Goal: Information Seeking & Learning: Find contact information

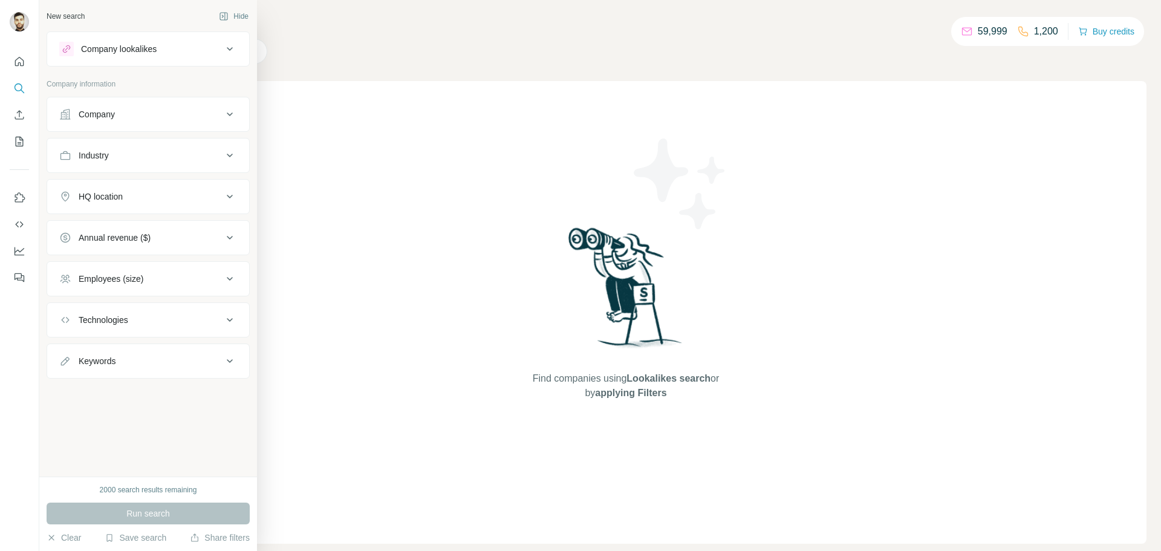
click at [153, 115] on div "Company" at bounding box center [140, 114] width 163 height 12
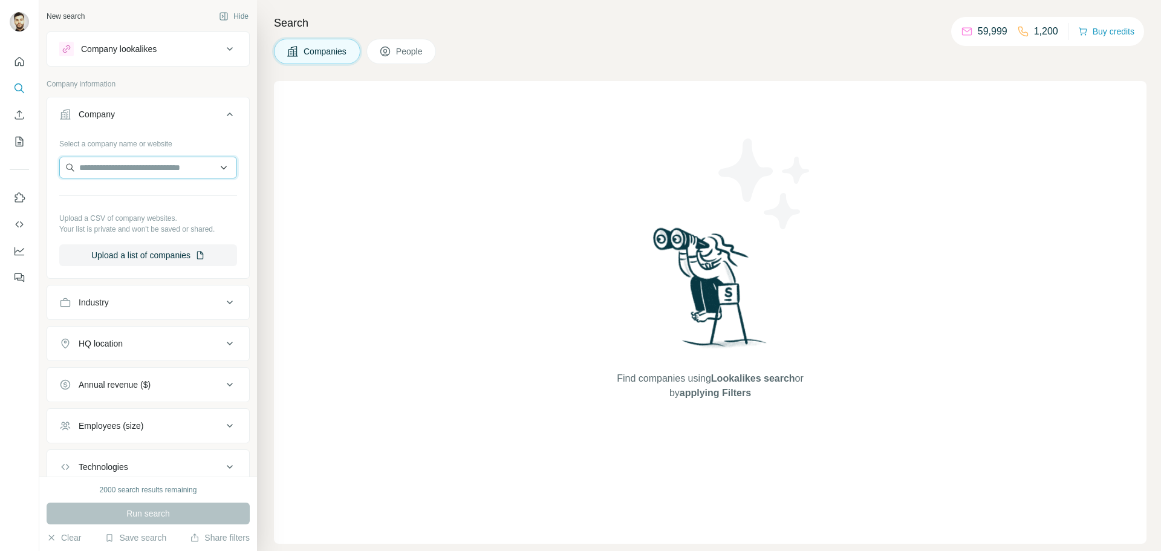
click at [125, 169] on input "text" at bounding box center [148, 168] width 178 height 22
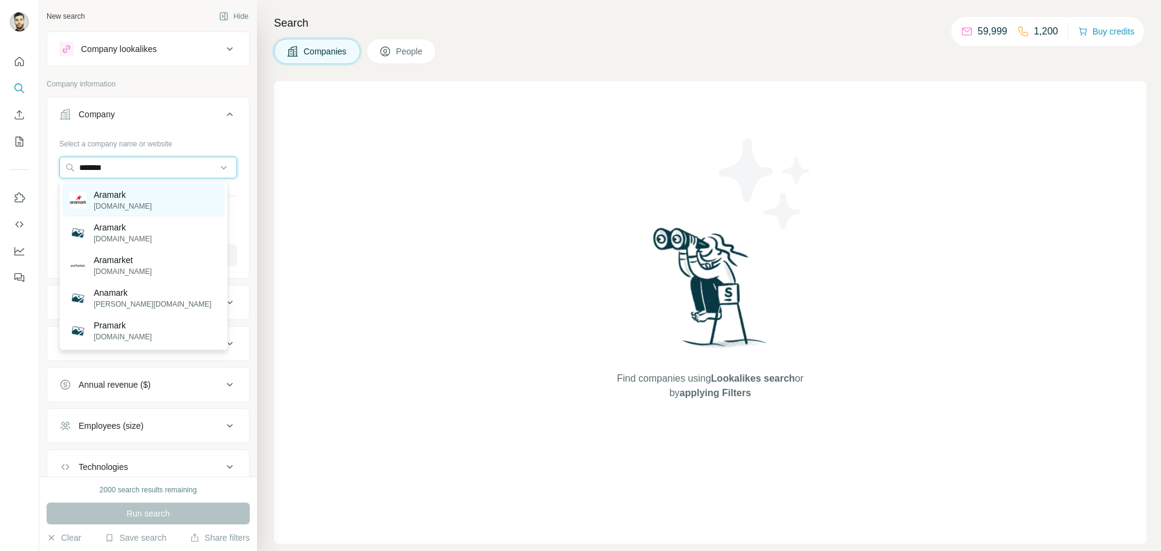
type input "*******"
click at [139, 202] on div "Aramark [DOMAIN_NAME]" at bounding box center [143, 200] width 163 height 33
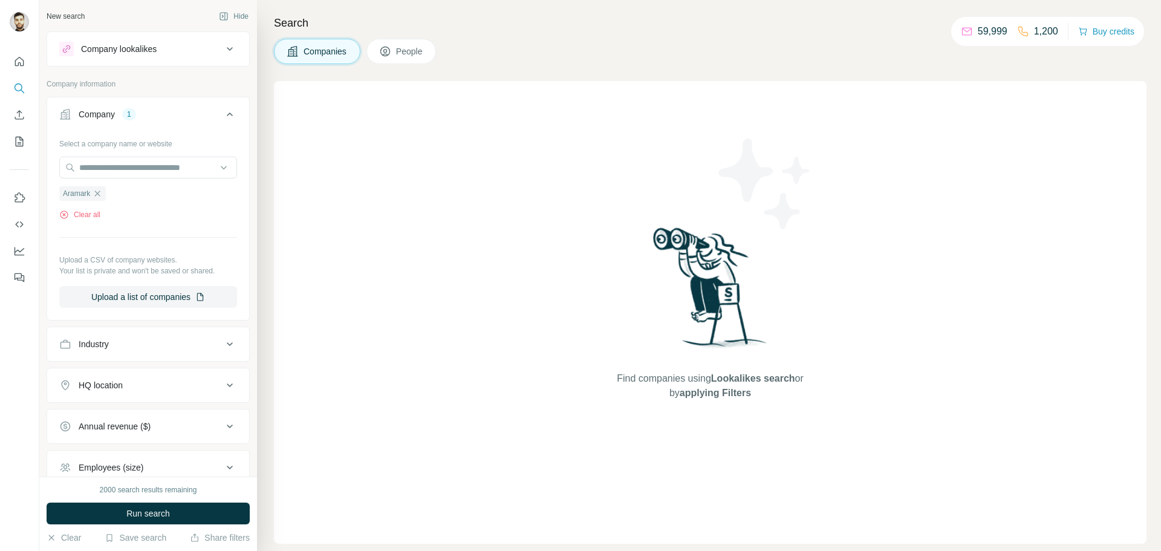
click at [136, 391] on div "HQ location" at bounding box center [140, 385] width 163 height 12
click at [113, 414] on input "text" at bounding box center [148, 415] width 178 height 22
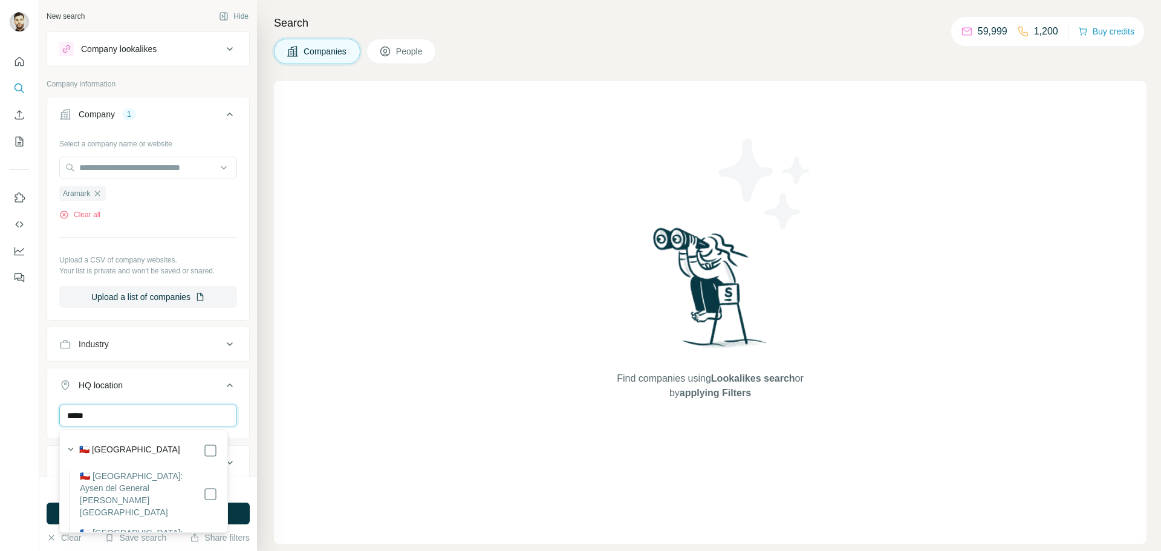
type input "*****"
click at [108, 450] on label "🇨🇱 [GEOGRAPHIC_DATA]" at bounding box center [129, 450] width 101 height 15
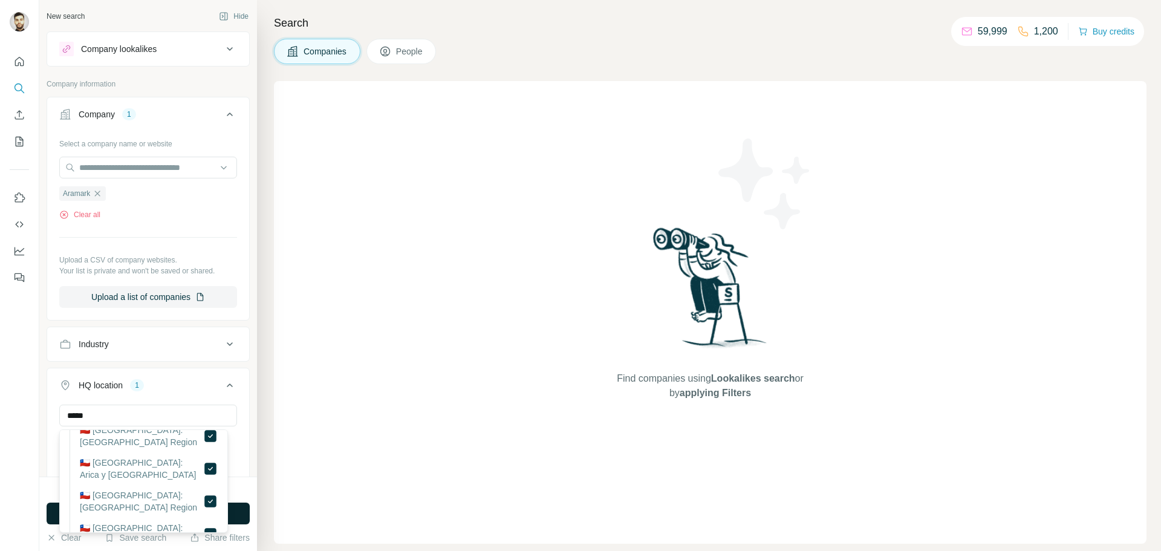
click at [53, 517] on button "Run search" at bounding box center [148, 513] width 203 height 22
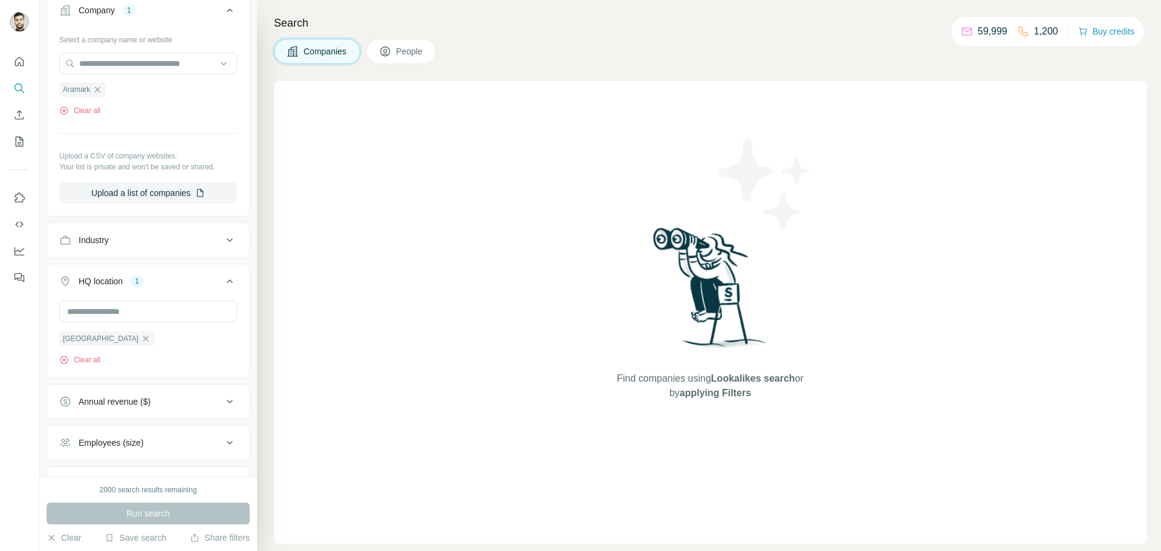
scroll to position [98, 0]
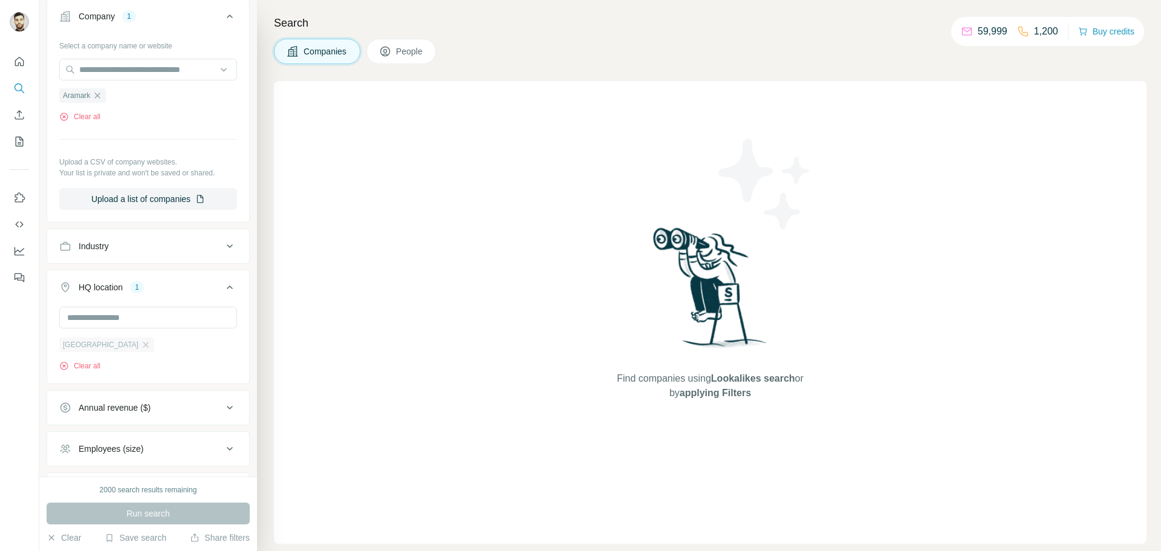
click at [79, 350] on span "[GEOGRAPHIC_DATA]" at bounding box center [101, 344] width 76 height 11
click at [141, 346] on icon "button" at bounding box center [146, 345] width 10 height 10
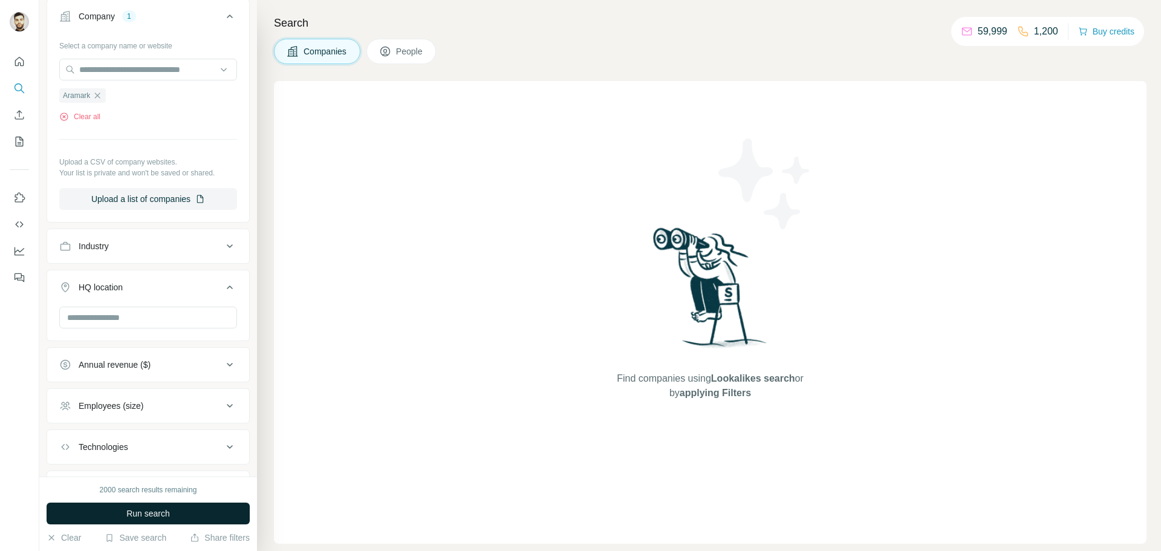
click at [120, 513] on button "Run search" at bounding box center [148, 513] width 203 height 22
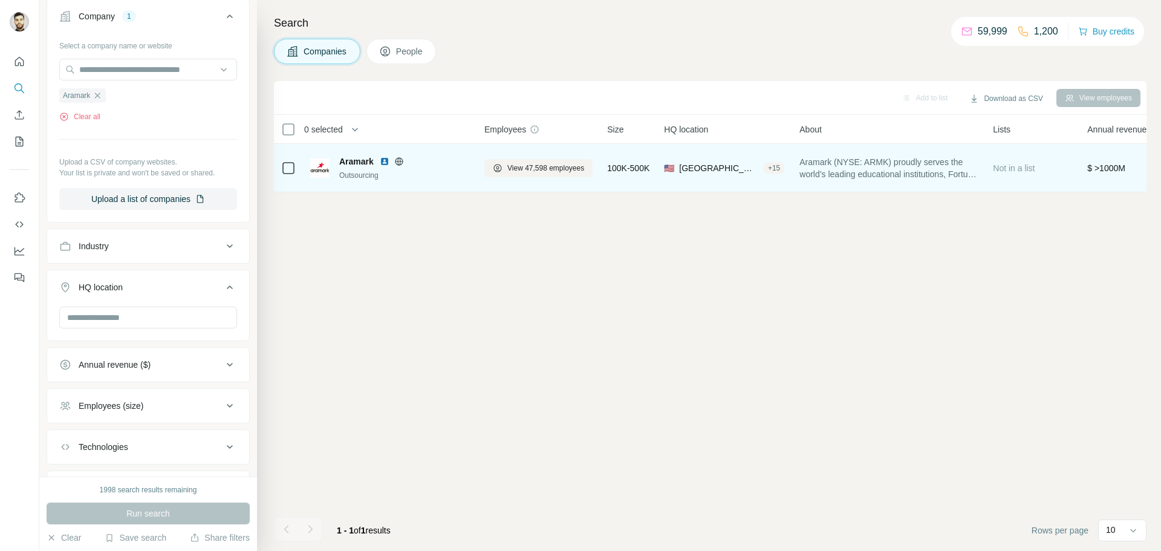
click at [411, 171] on div "Outsourcing" at bounding box center [404, 175] width 131 height 11
click at [348, 162] on span "Aramark" at bounding box center [356, 161] width 34 height 12
click at [356, 160] on span "Aramark" at bounding box center [356, 161] width 34 height 12
click at [792, 168] on td "🇺🇸 [GEOGRAPHIC_DATA], [US_STATE] + 15" at bounding box center [723, 168] width 135 height 48
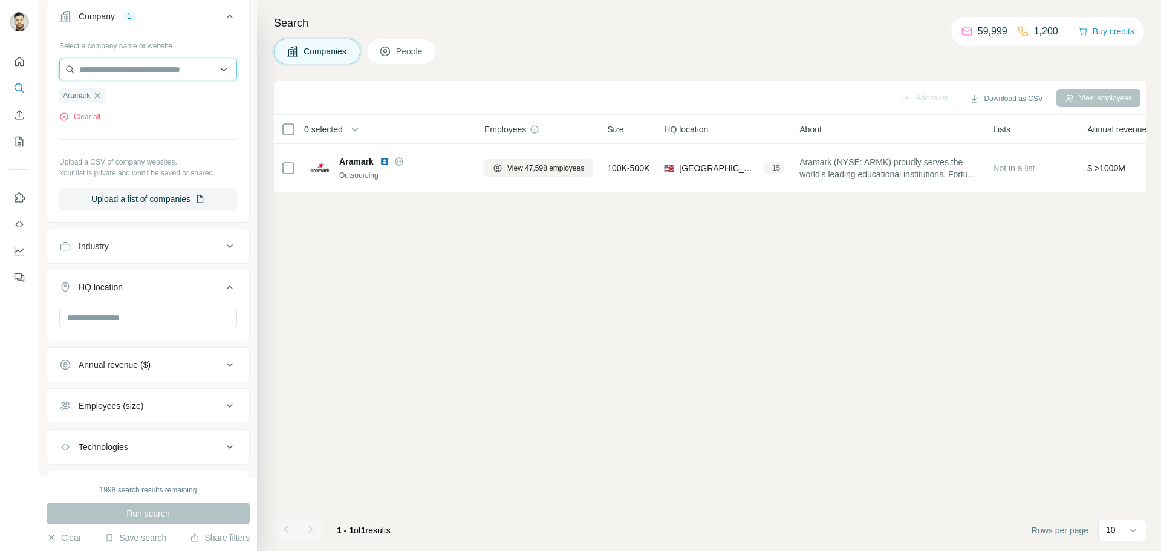
click at [109, 76] on input "text" at bounding box center [148, 70] width 178 height 22
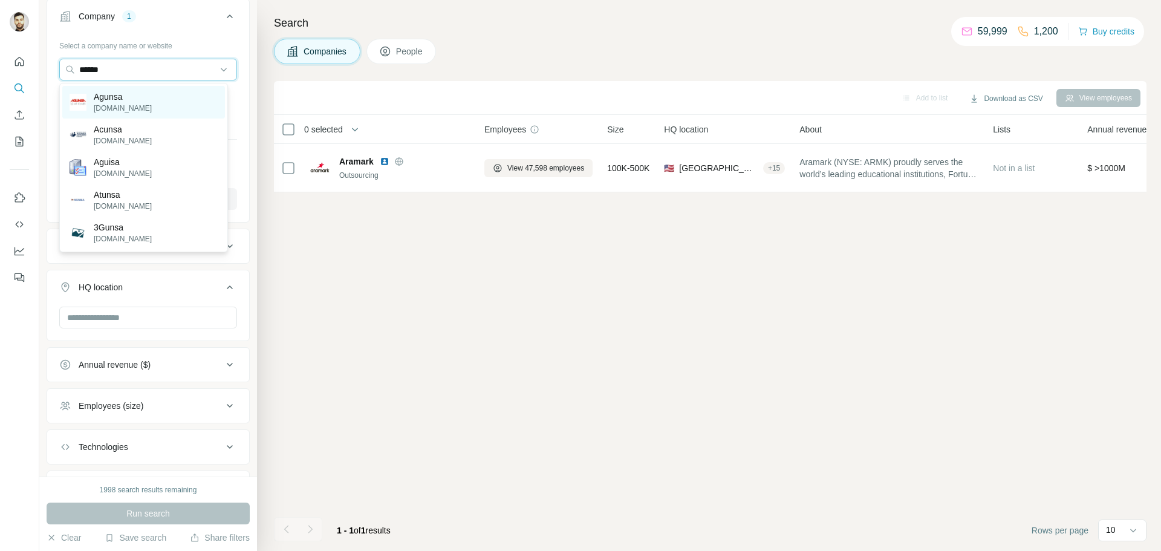
type input "******"
click at [149, 108] on div "Agunsa [DOMAIN_NAME]" at bounding box center [143, 102] width 163 height 33
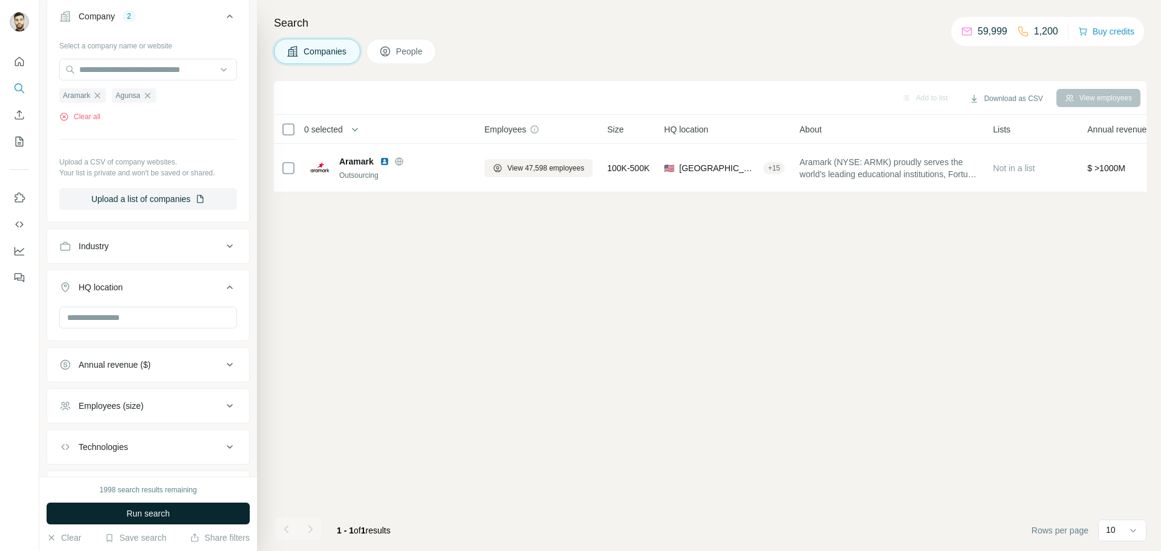
click at [160, 509] on span "Run search" at bounding box center [148, 513] width 44 height 12
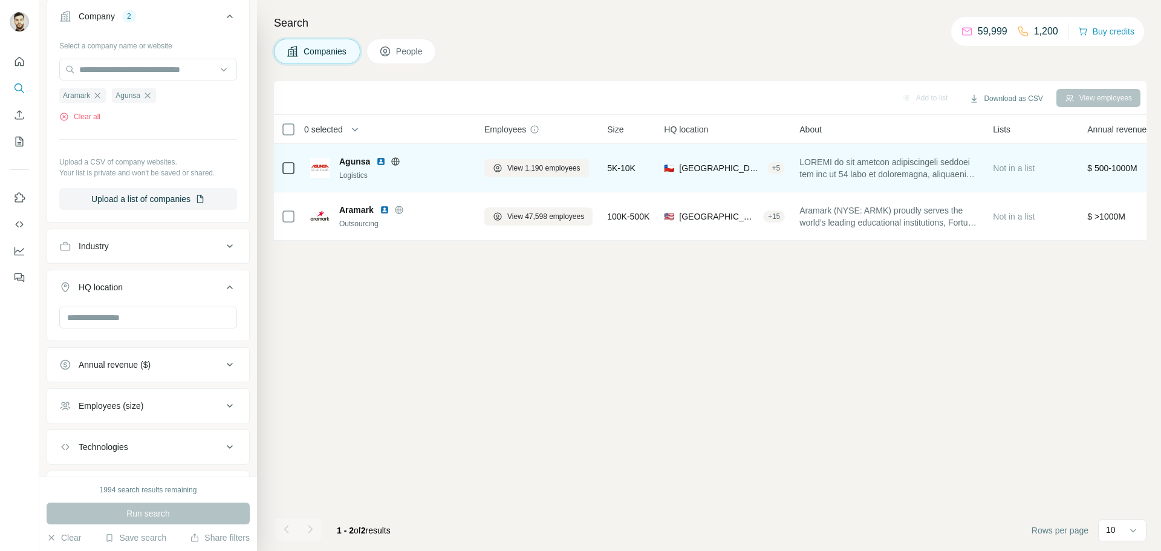
click at [341, 152] on div "Agunsa Logistics" at bounding box center [390, 167] width 160 height 33
click at [348, 156] on span "Agunsa" at bounding box center [354, 161] width 31 height 12
click at [542, 169] on span "View 1,190 employees" at bounding box center [543, 168] width 73 height 11
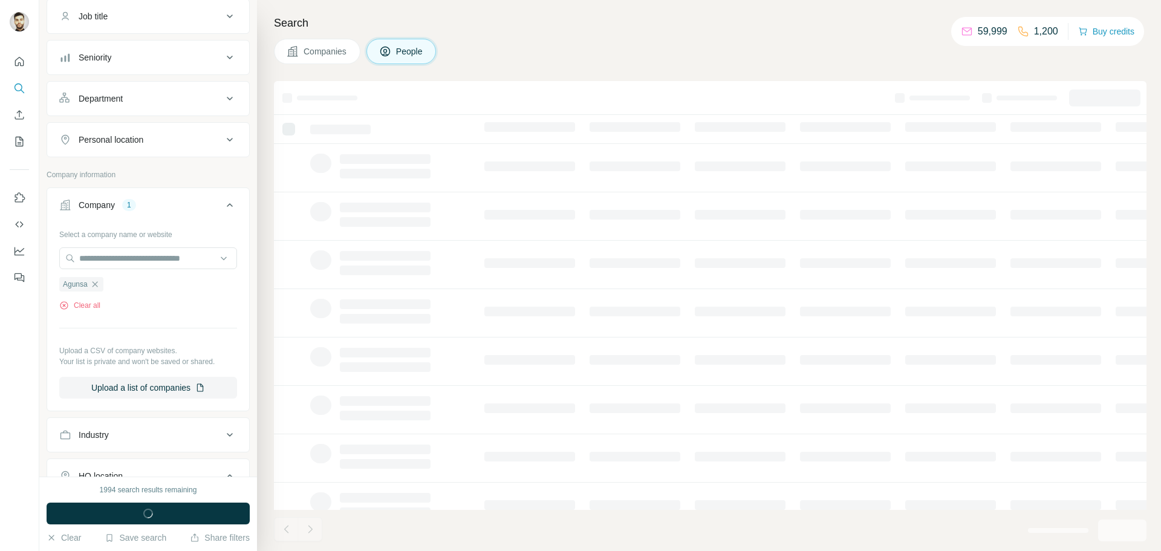
scroll to position [287, 0]
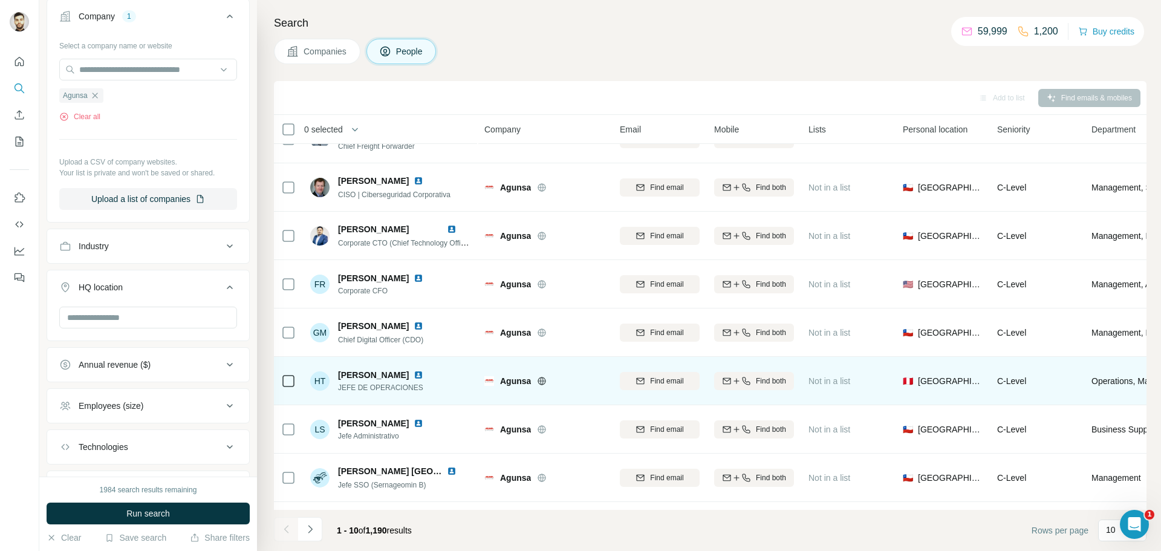
scroll to position [30, 0]
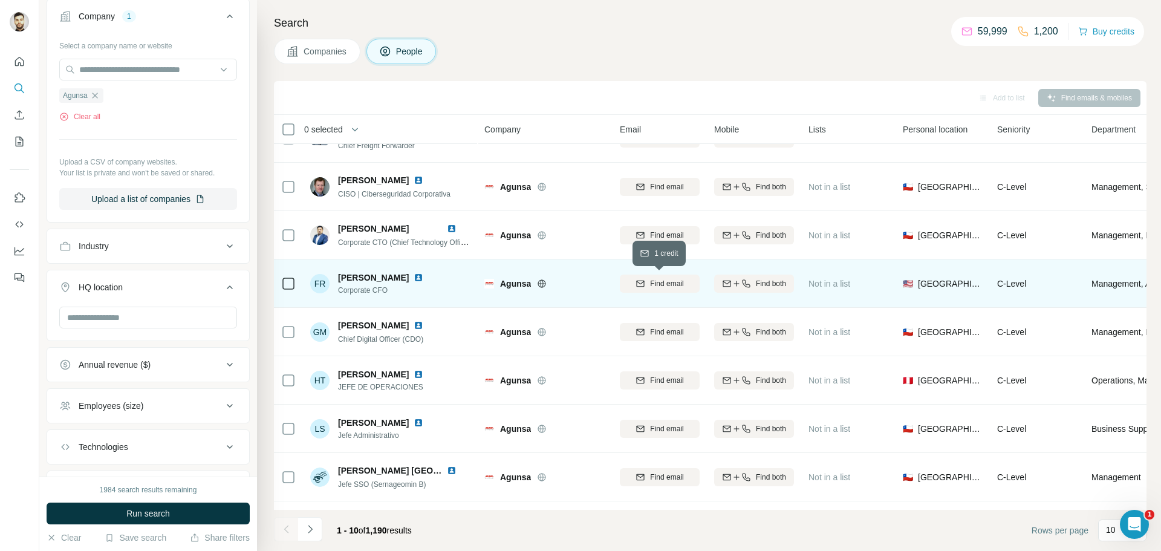
click at [660, 288] on span "Find email" at bounding box center [666, 283] width 33 height 11
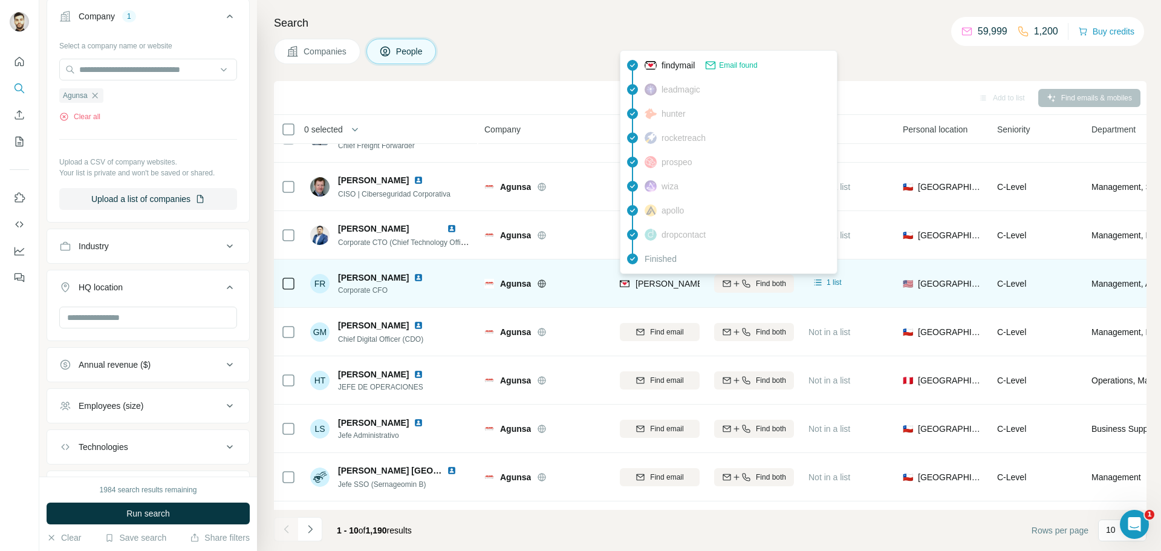
click at [640, 285] on span "[PERSON_NAME][EMAIL_ADDRESS][PERSON_NAME][DOMAIN_NAME]" at bounding box center [776, 284] width 283 height 10
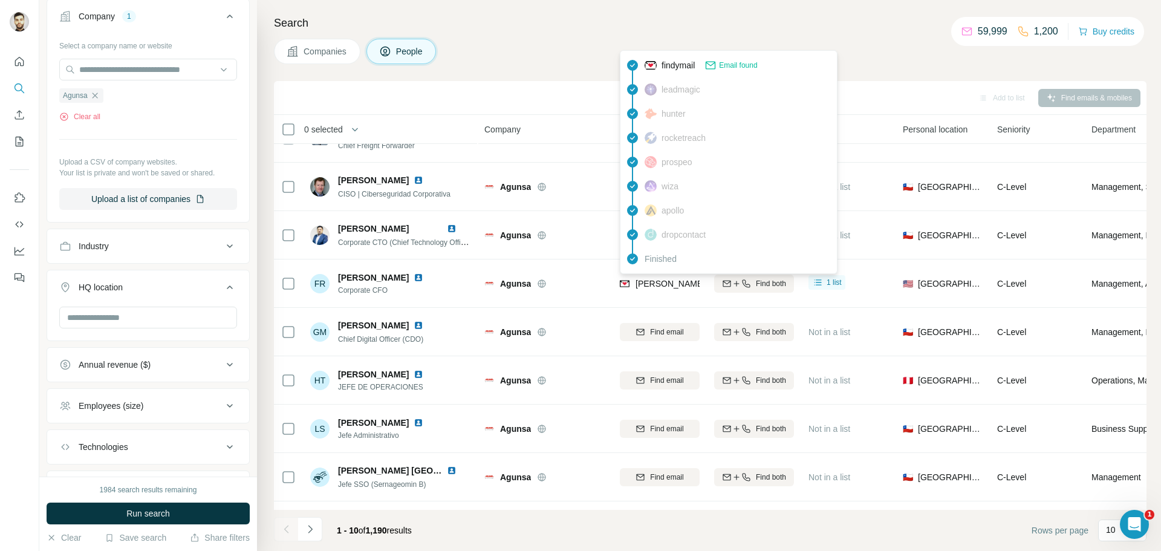
click at [534, 65] on div "Search Companies People Add to list Find emails & mobiles 0 selected People Com…" at bounding box center [709, 275] width 904 height 551
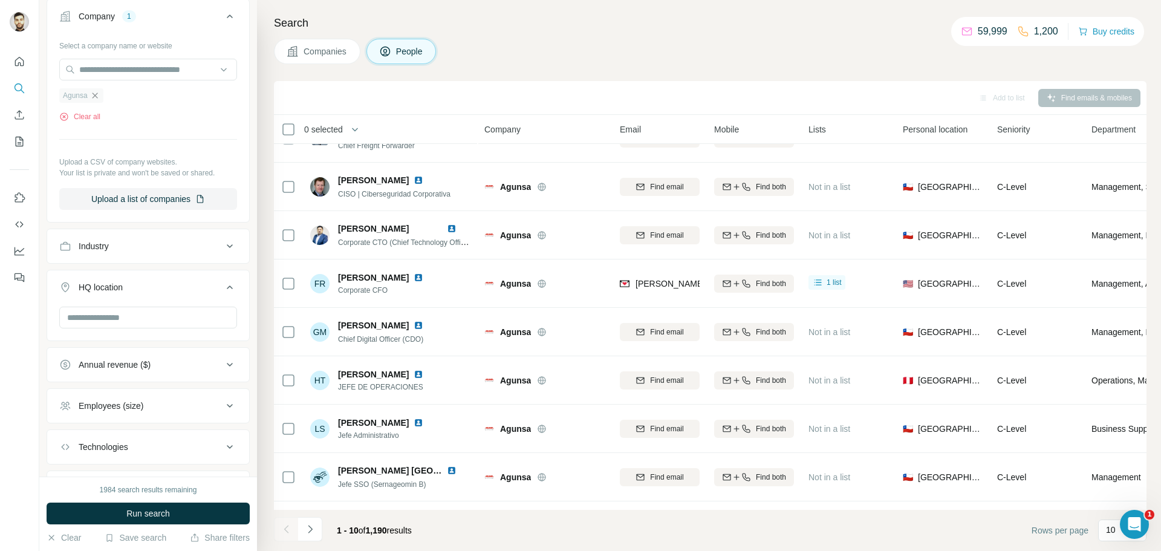
click at [96, 98] on icon "button" at bounding box center [95, 96] width 10 height 10
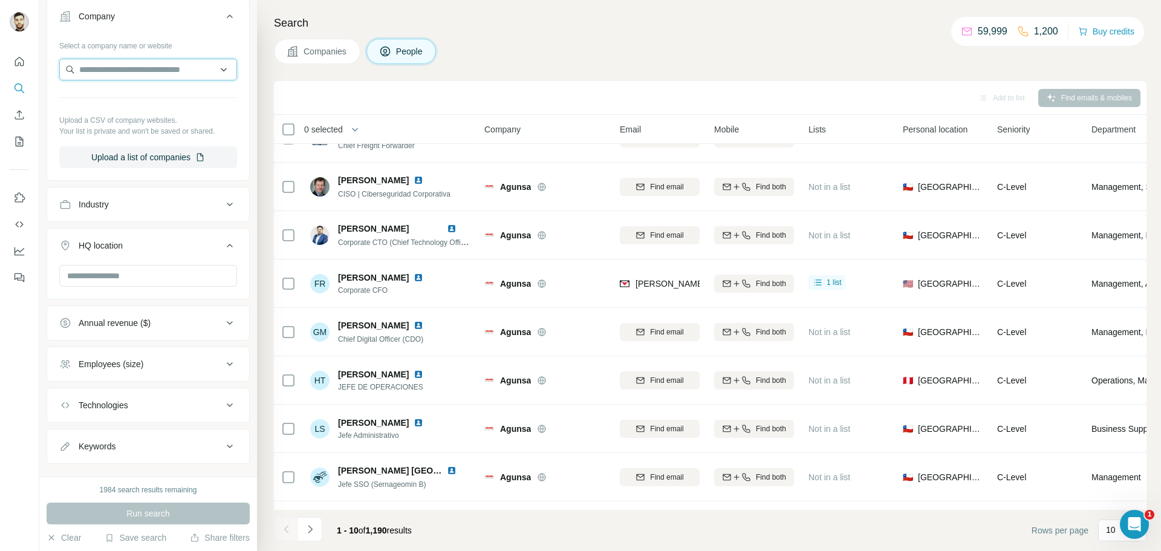
click at [116, 68] on input "text" at bounding box center [148, 70] width 178 height 22
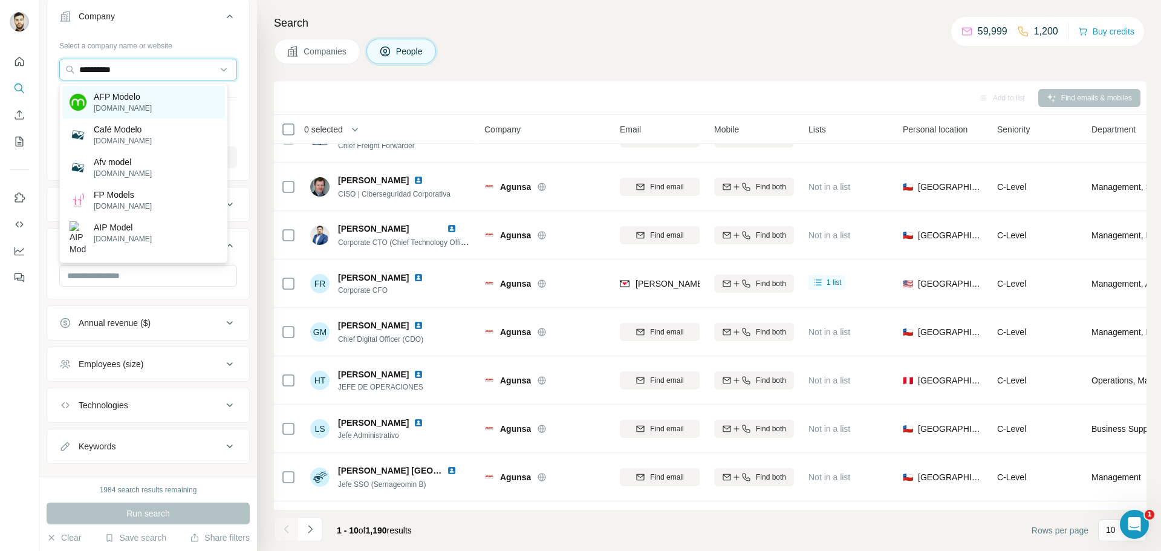
type input "**********"
click at [108, 95] on p "AFP Modelo" at bounding box center [123, 97] width 58 height 12
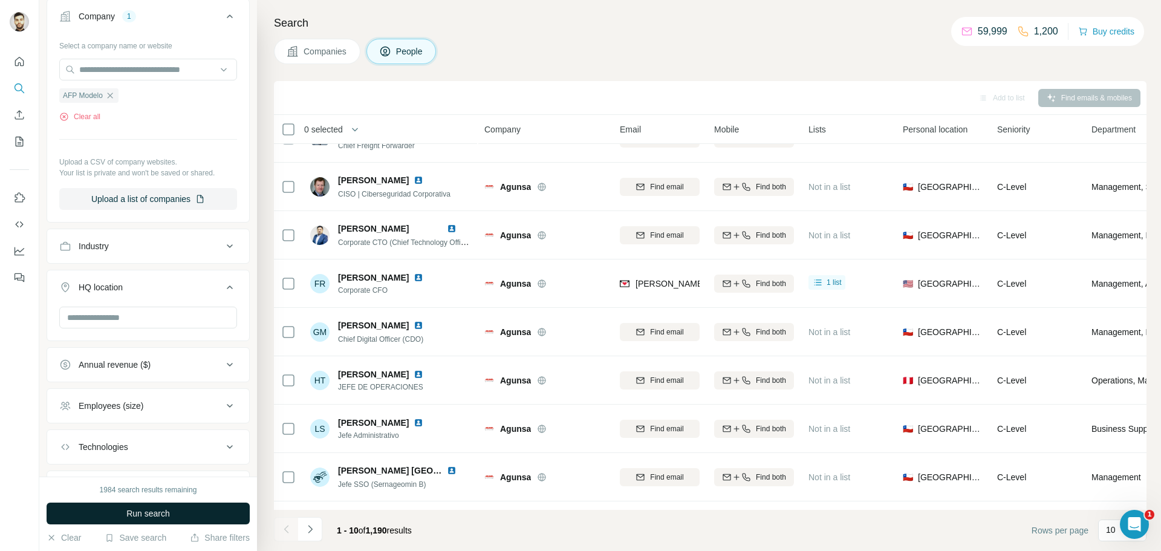
click at [140, 519] on span "Run search" at bounding box center [148, 513] width 44 height 12
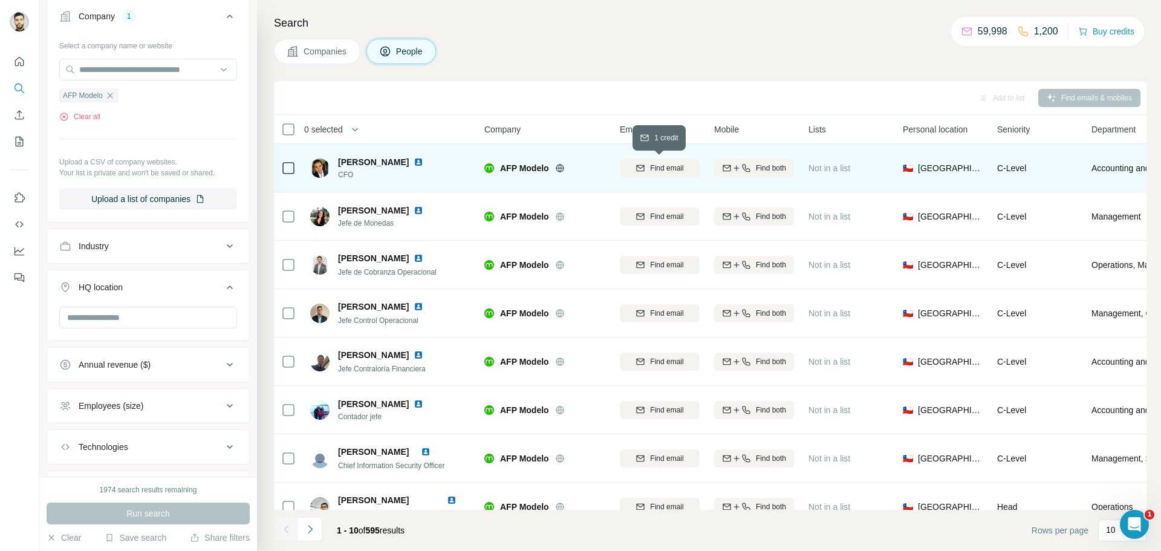
click at [667, 163] on span "Find email" at bounding box center [666, 168] width 33 height 11
click at [16, 152] on div at bounding box center [19, 166] width 39 height 245
click at [21, 141] on icon "My lists" at bounding box center [19, 141] width 12 height 12
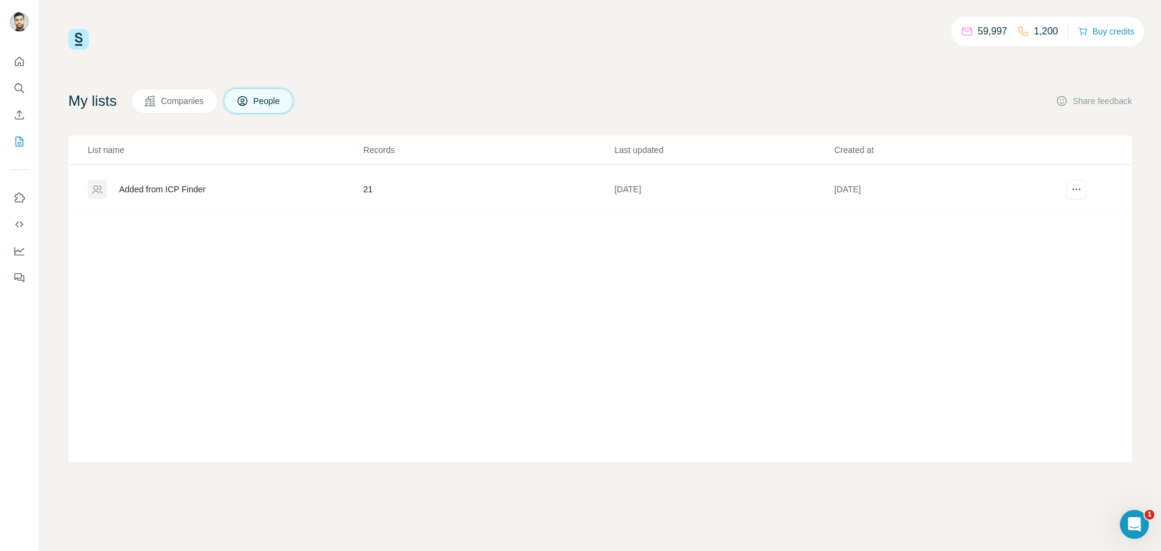
click at [192, 175] on td "Added from ICP Finder" at bounding box center [215, 189] width 294 height 49
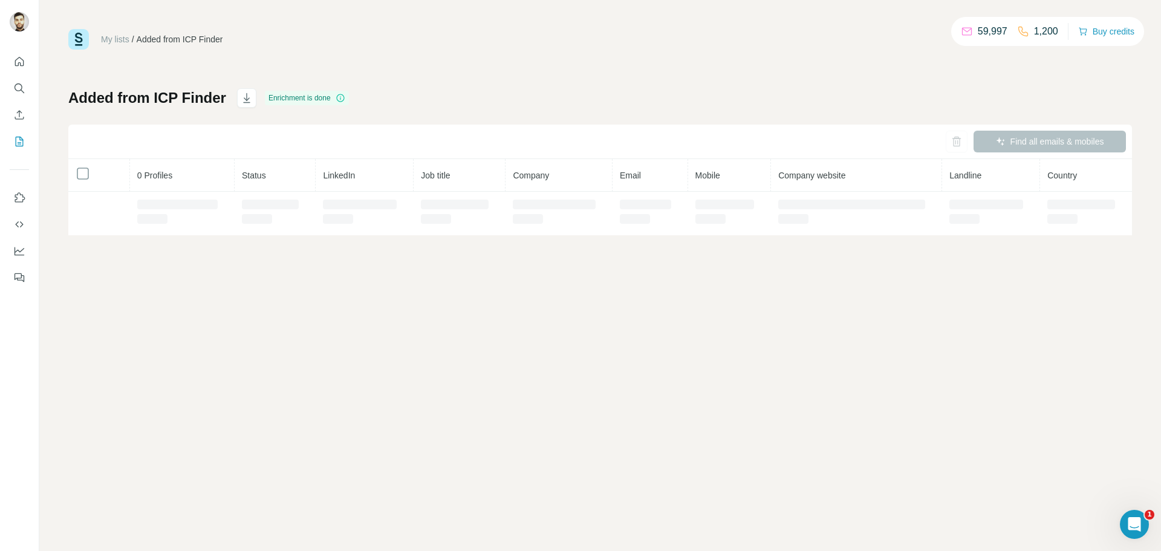
click at [155, 192] on td at bounding box center [182, 214] width 105 height 44
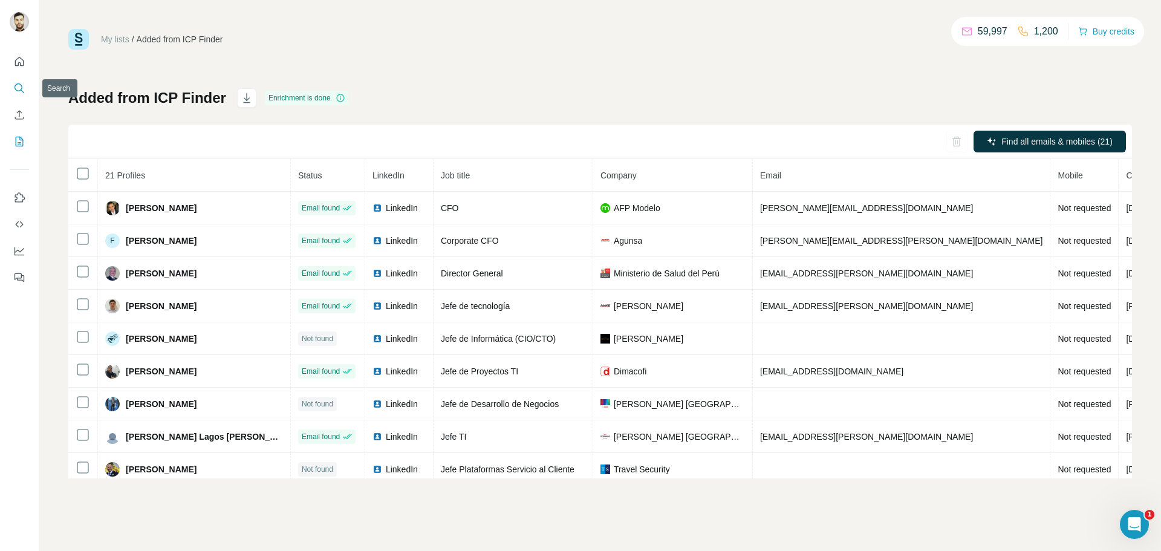
click at [20, 88] on icon "Search" at bounding box center [19, 88] width 12 height 12
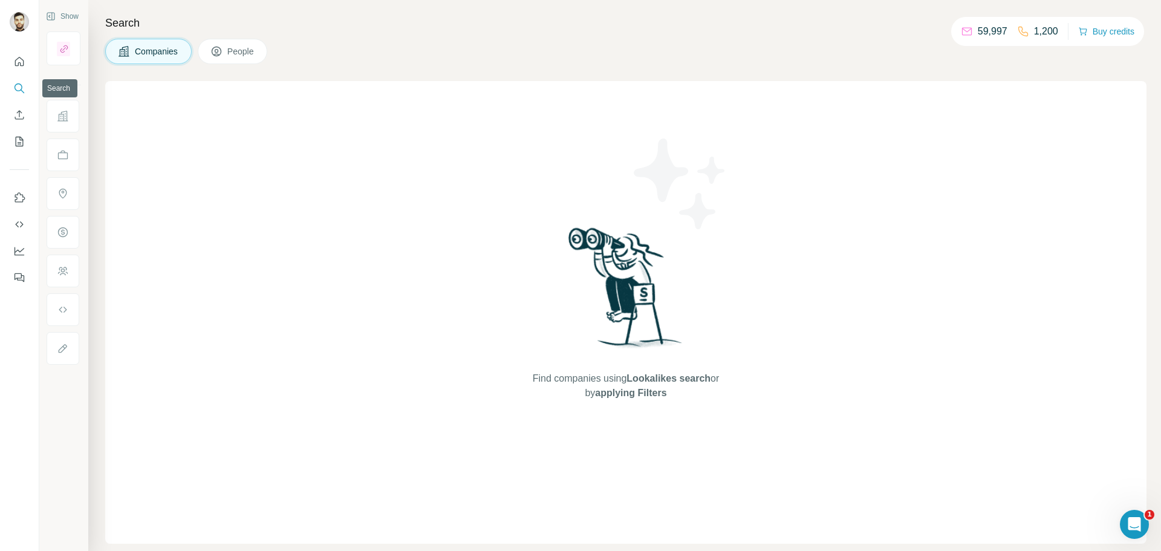
click at [18, 91] on icon "Search" at bounding box center [19, 87] width 8 height 8
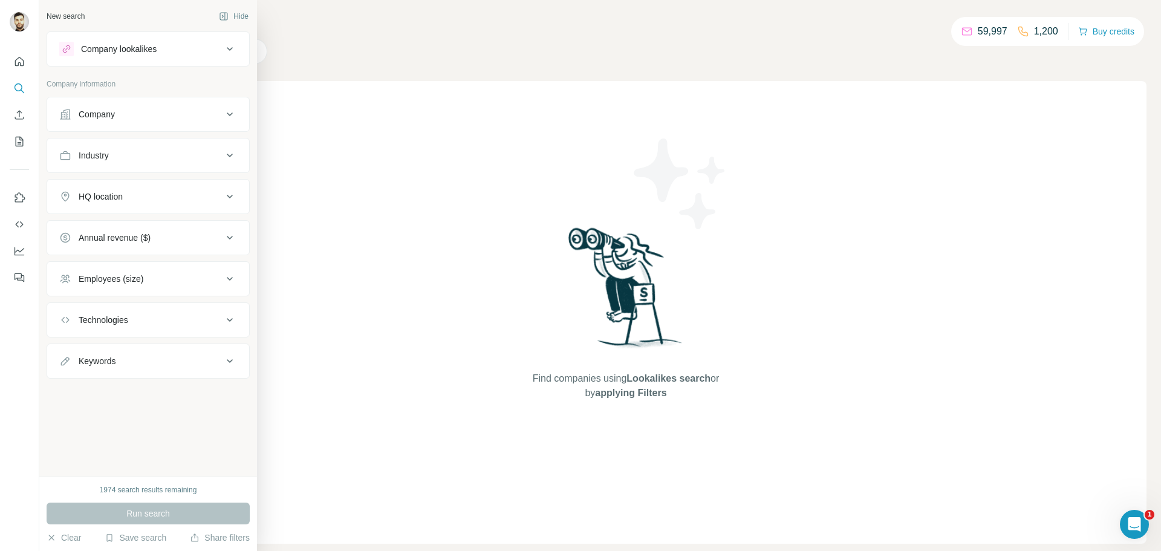
click at [102, 108] on button "Company" at bounding box center [148, 114] width 202 height 29
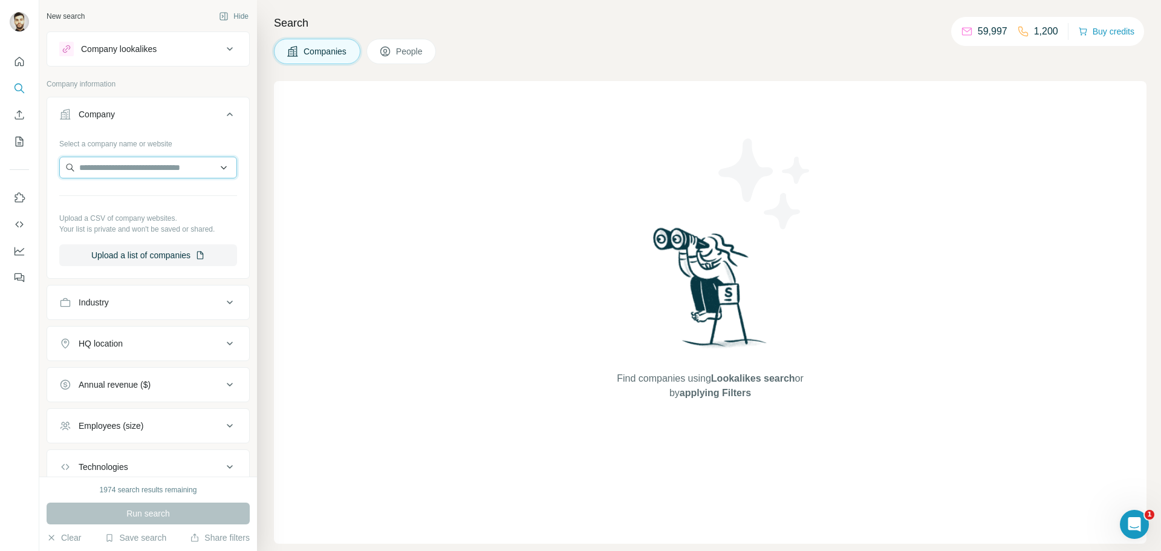
click at [109, 171] on input "text" at bounding box center [148, 168] width 178 height 22
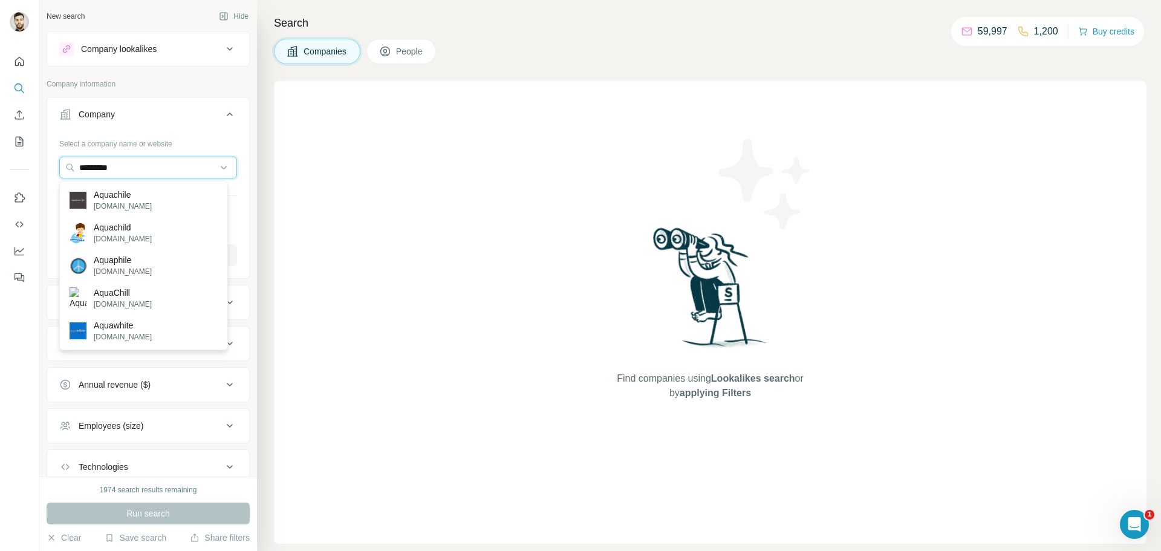
type input "*********"
click at [128, 202] on p "[DOMAIN_NAME]" at bounding box center [123, 206] width 58 height 11
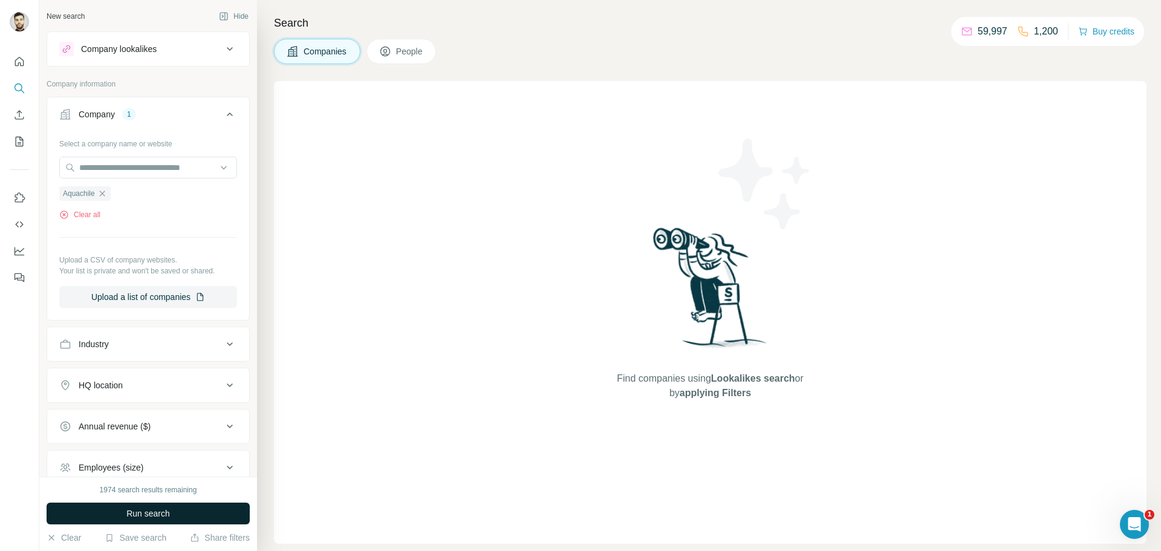
click at [147, 517] on span "Run search" at bounding box center [148, 513] width 44 height 12
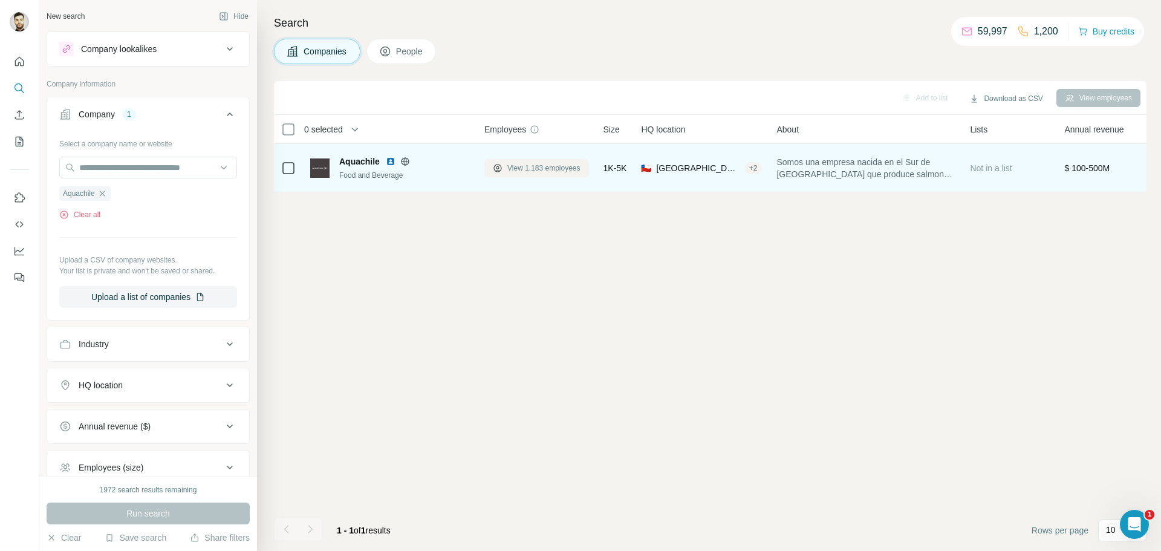
click at [523, 166] on span "View 1,183 employees" at bounding box center [543, 168] width 73 height 11
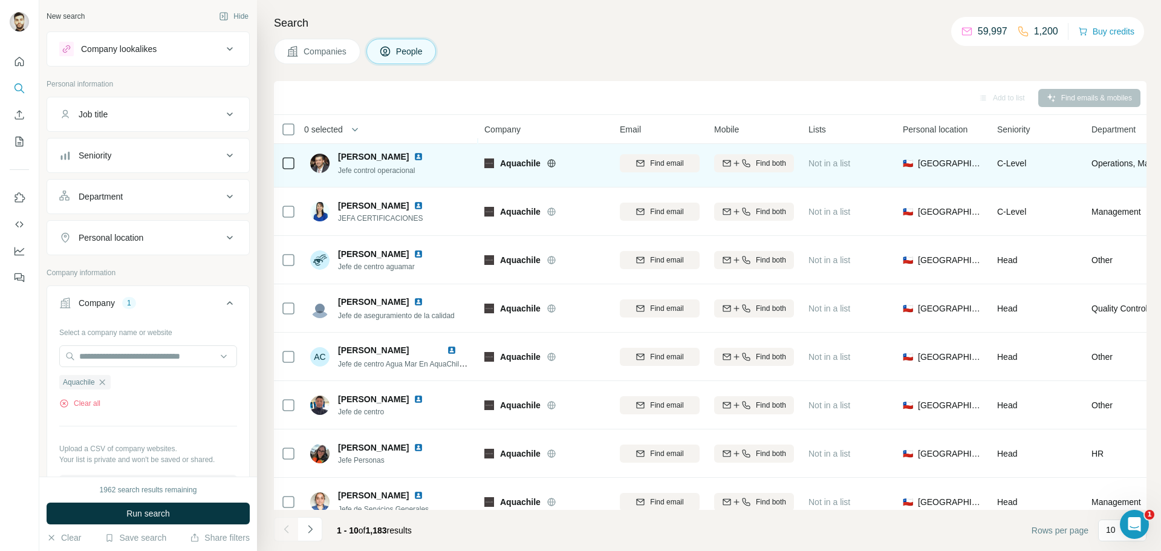
scroll to position [124, 0]
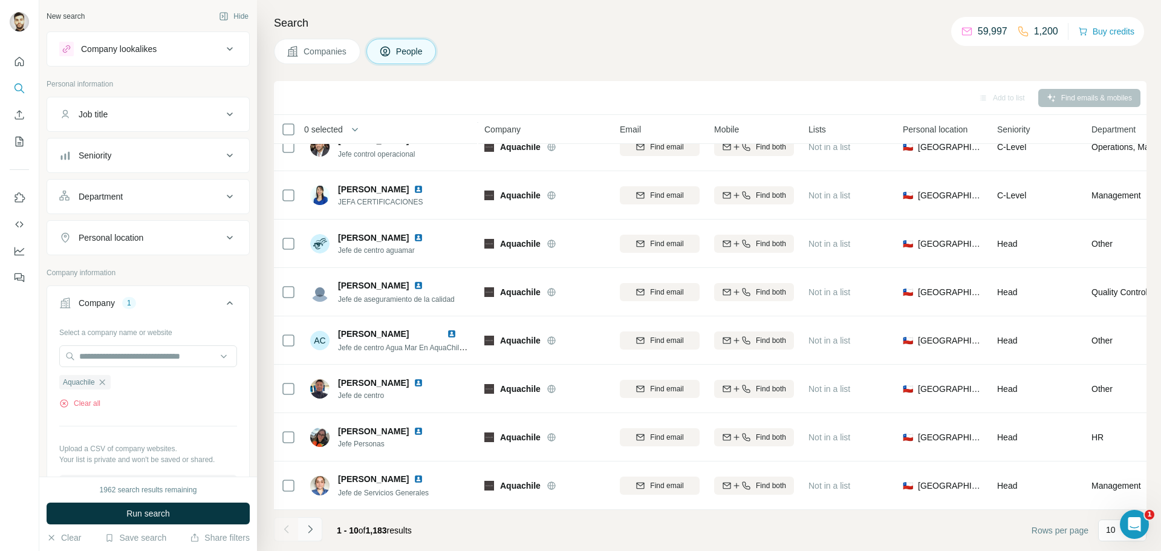
click at [313, 534] on icon "Navigate to next page" at bounding box center [310, 529] width 12 height 12
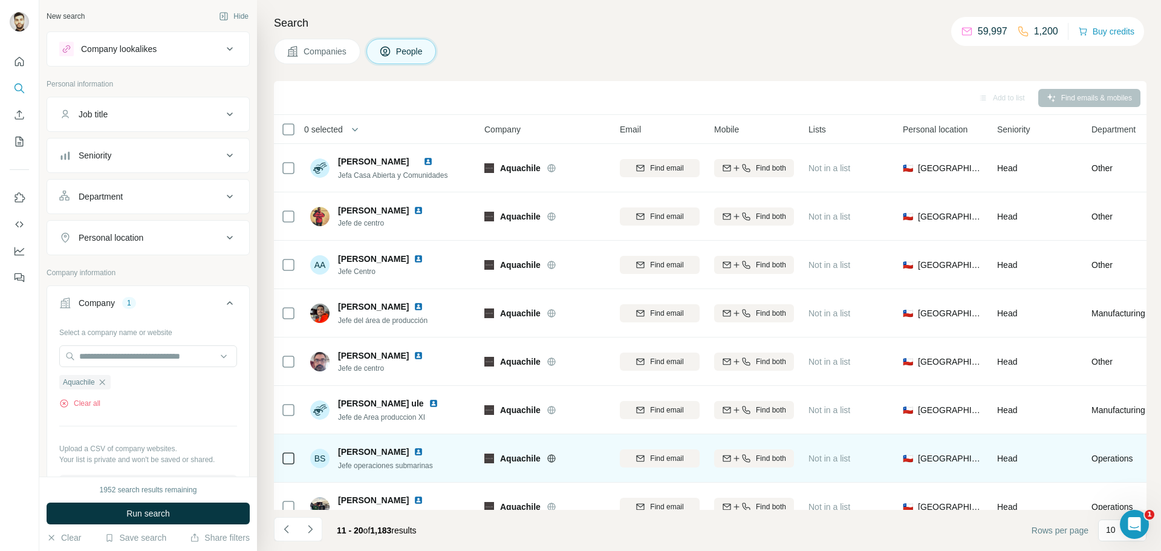
scroll to position [89, 0]
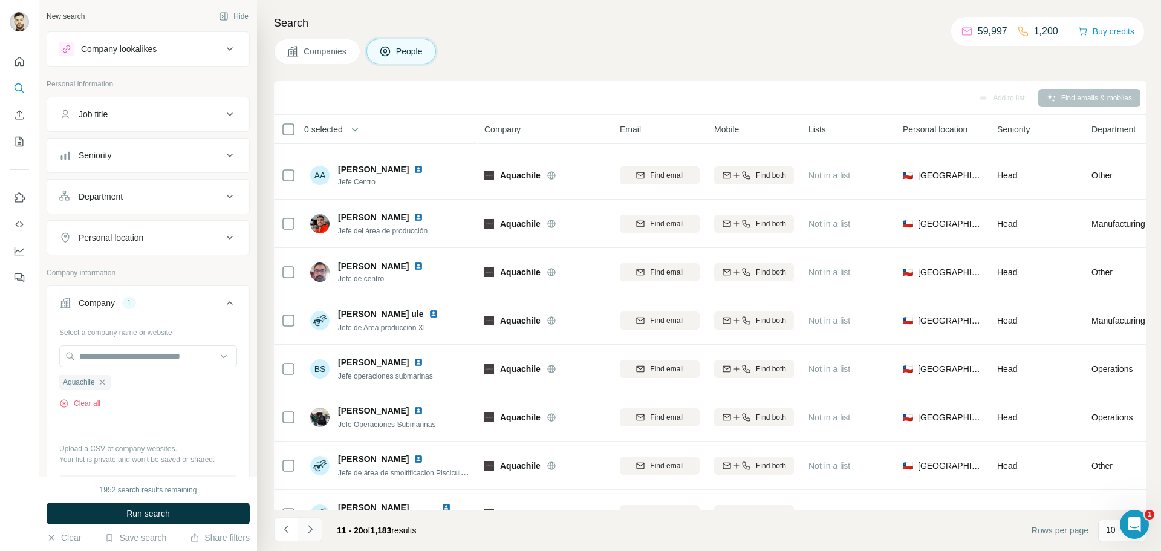
click at [317, 534] on button "Navigate to next page" at bounding box center [310, 529] width 24 height 24
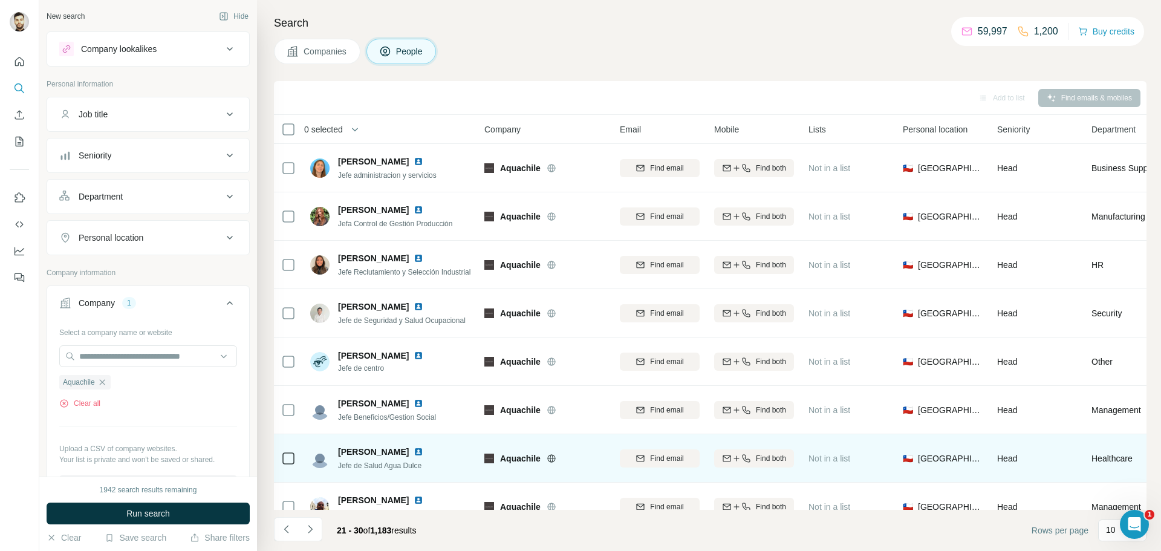
scroll to position [124, 0]
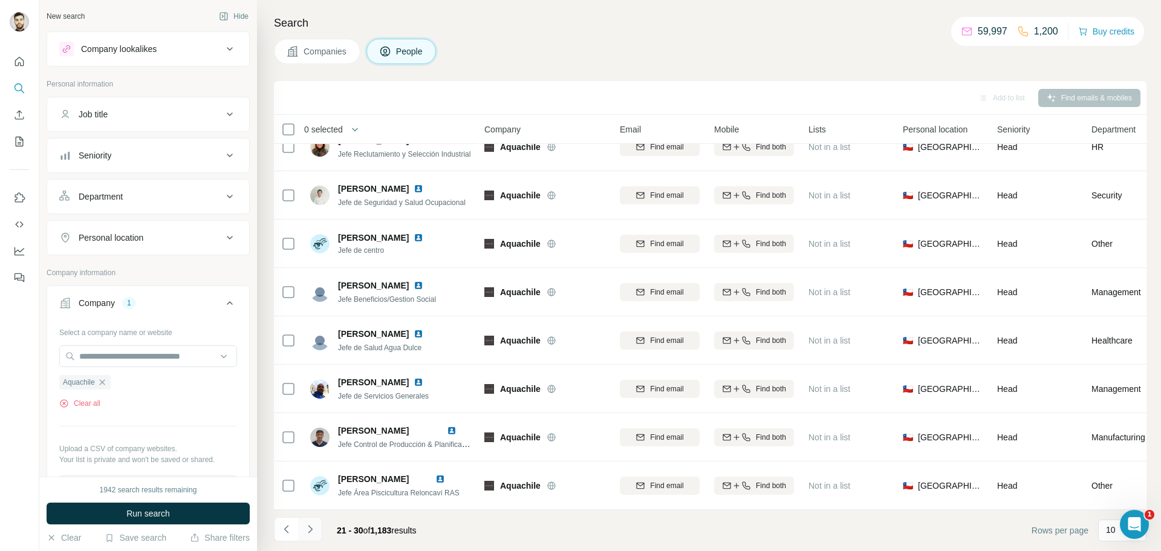
click at [315, 526] on icon "Navigate to next page" at bounding box center [310, 529] width 12 height 12
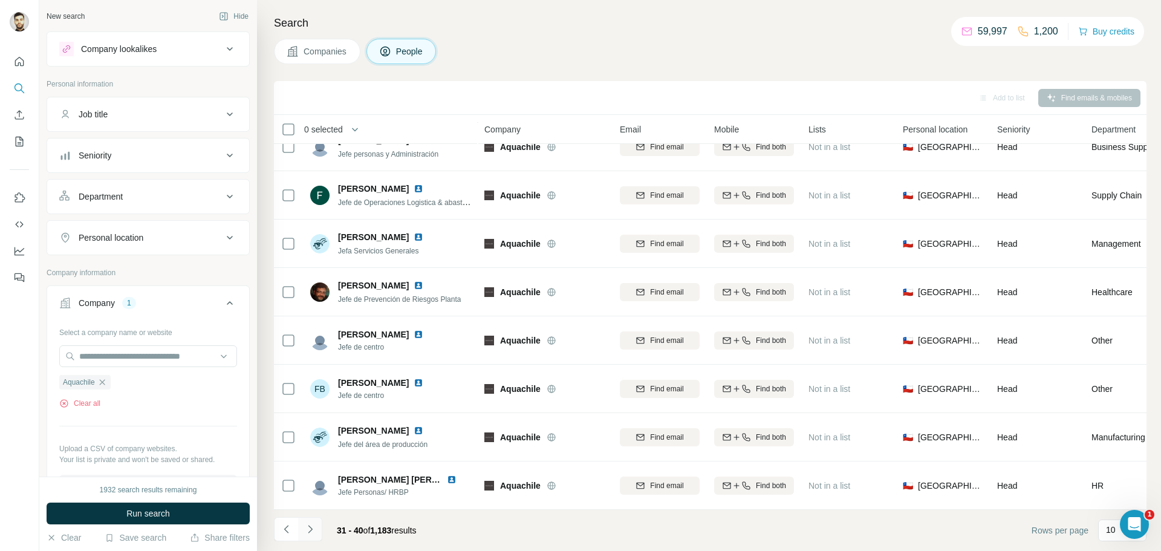
click at [316, 530] on button "Navigate to next page" at bounding box center [310, 529] width 24 height 24
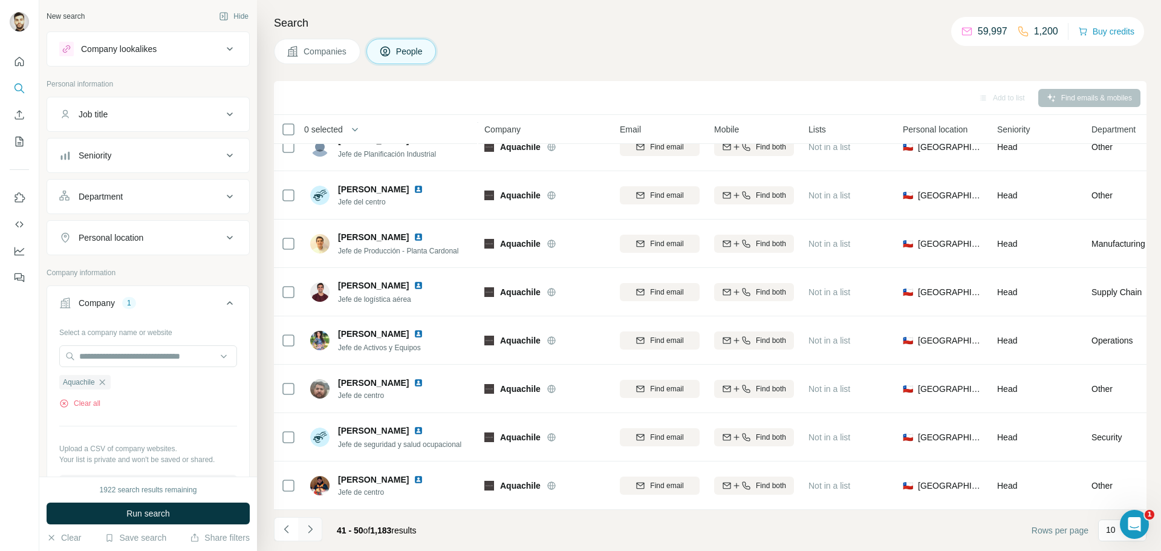
click at [315, 529] on icon "Navigate to next page" at bounding box center [310, 529] width 12 height 12
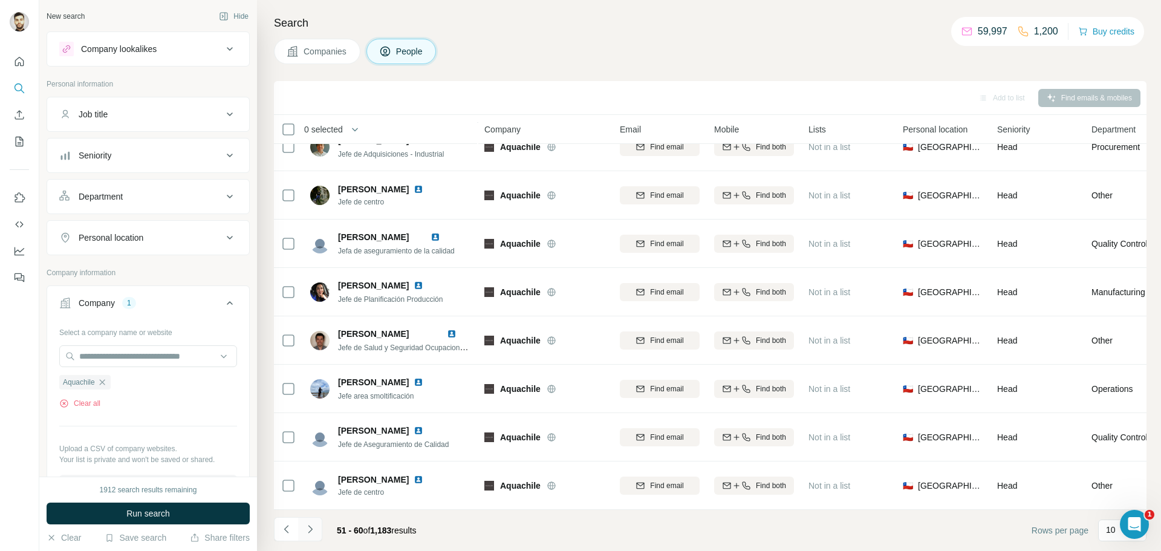
click at [310, 530] on icon "Navigate to next page" at bounding box center [310, 529] width 12 height 12
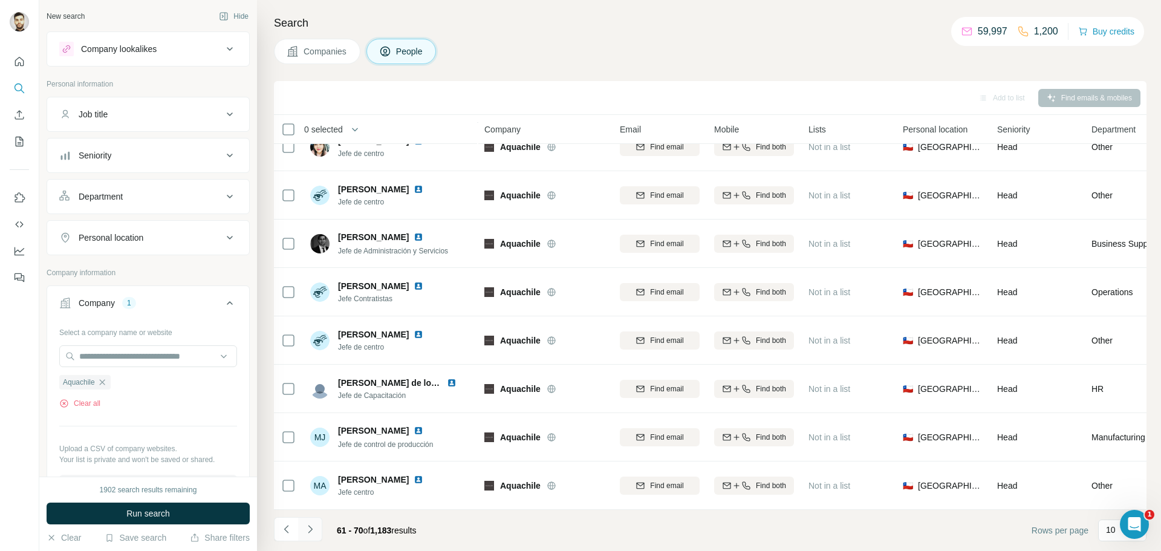
click at [317, 533] on button "Navigate to next page" at bounding box center [310, 529] width 24 height 24
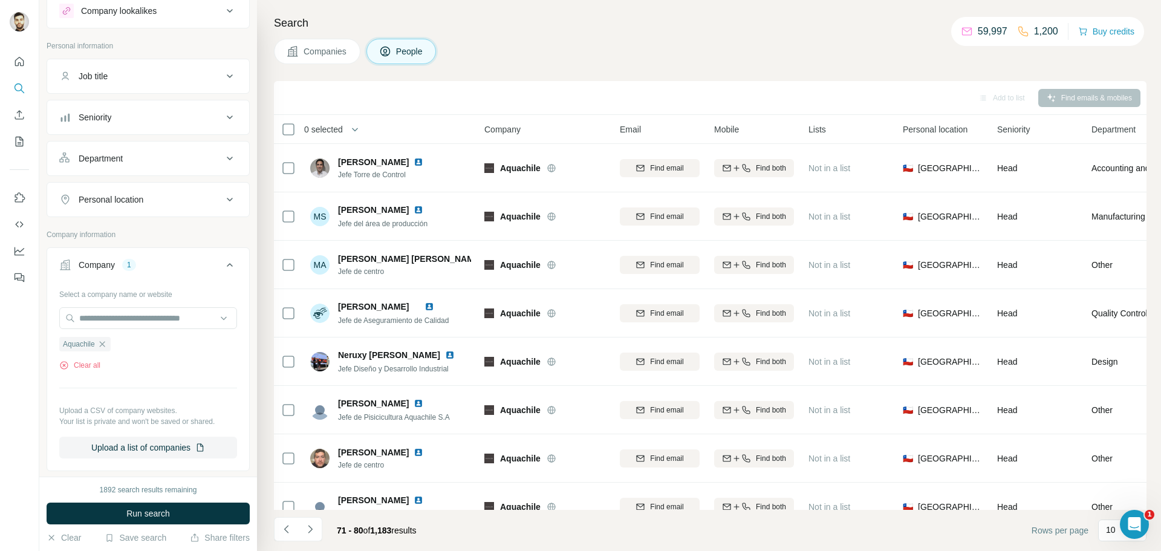
scroll to position [37, 0]
click at [116, 118] on div "Seniority" at bounding box center [140, 118] width 163 height 12
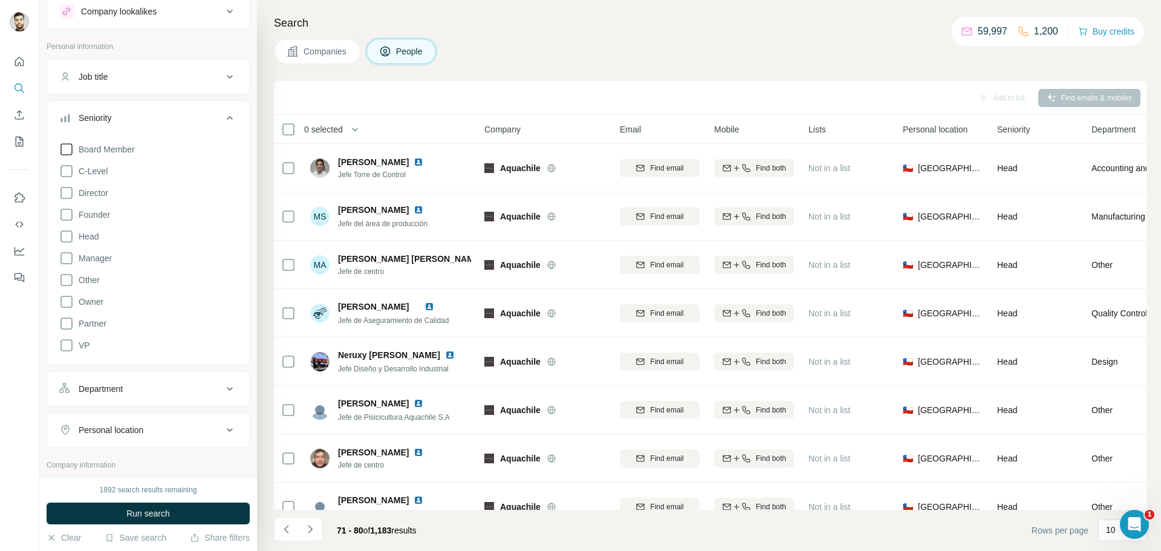
click at [64, 154] on icon at bounding box center [66, 149] width 15 height 15
click at [64, 170] on icon at bounding box center [66, 171] width 15 height 15
click at [68, 189] on icon at bounding box center [66, 193] width 15 height 15
click at [66, 215] on icon at bounding box center [66, 214] width 15 height 15
click at [64, 240] on icon at bounding box center [66, 236] width 15 height 15
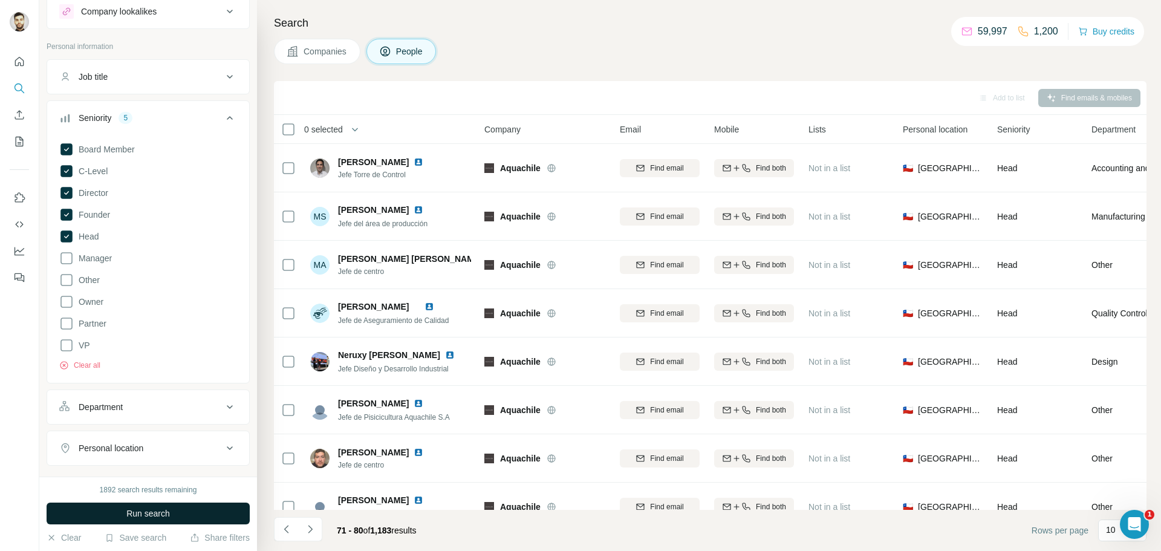
click at [132, 505] on button "Run search" at bounding box center [148, 513] width 203 height 22
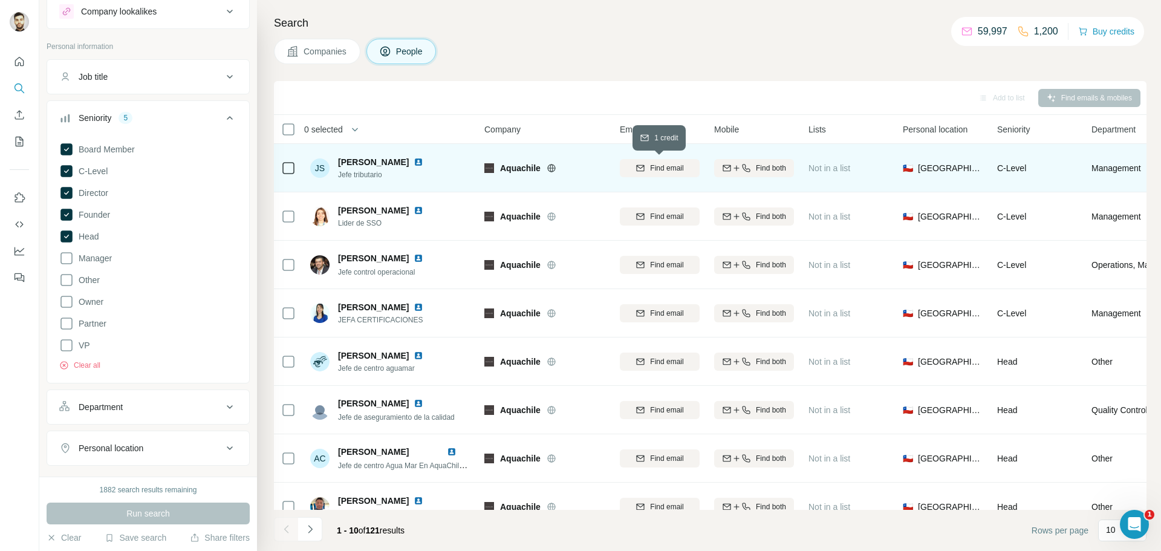
click at [636, 170] on icon "button" at bounding box center [640, 167] width 8 height 6
click at [314, 533] on icon "Navigate to next page" at bounding box center [310, 529] width 12 height 12
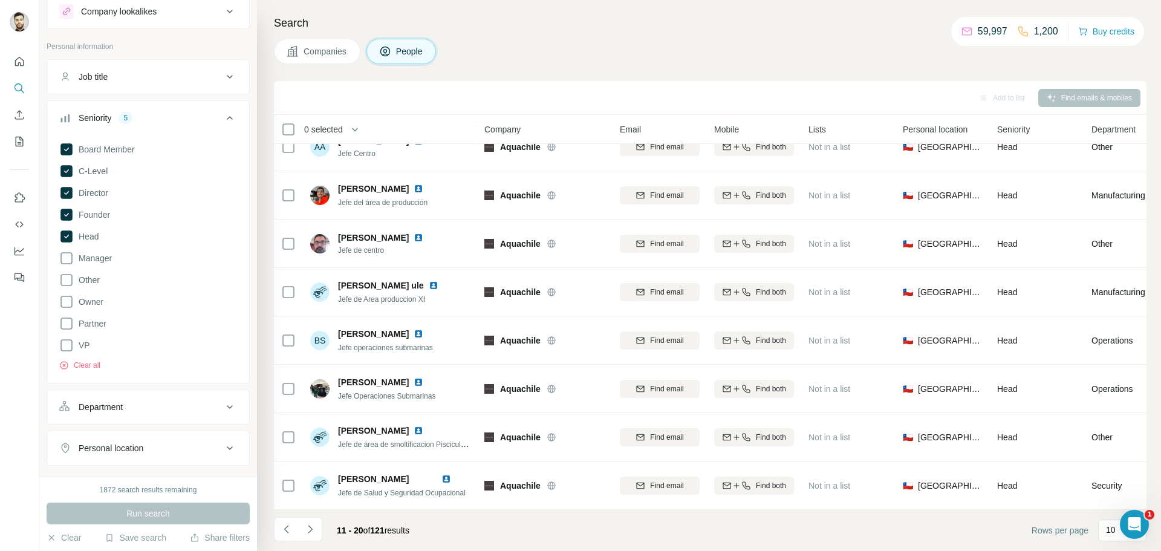
scroll to position [124, 0]
click at [293, 534] on button "Navigate to previous page" at bounding box center [286, 529] width 24 height 24
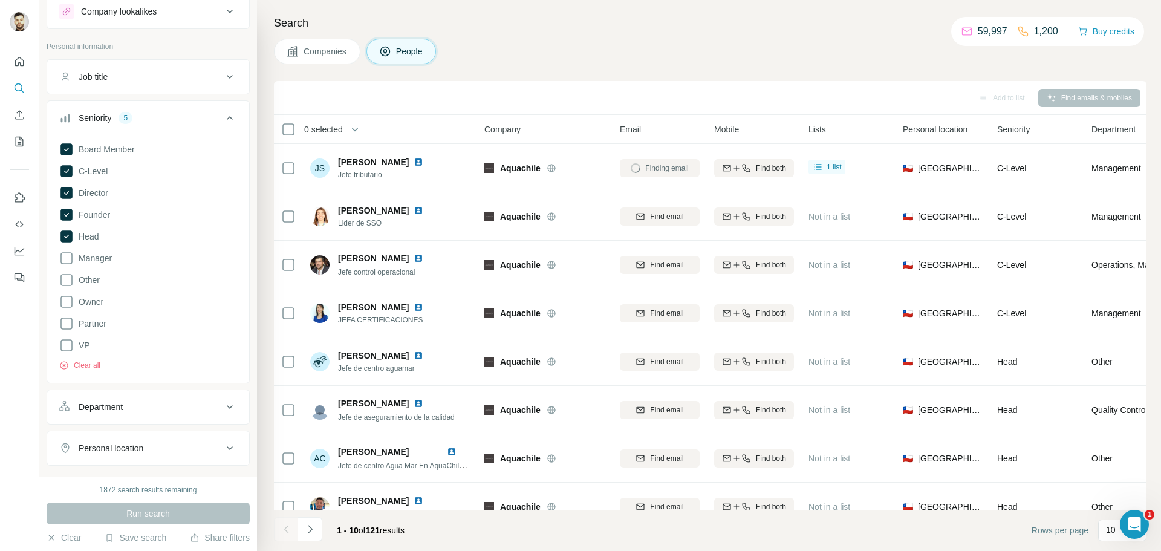
scroll to position [0, 0]
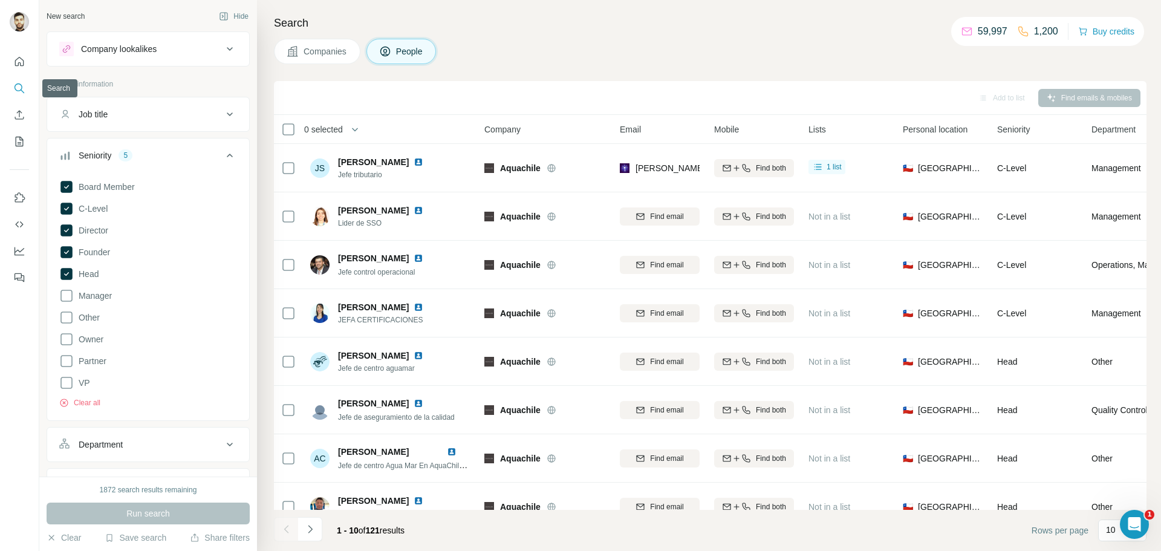
click at [23, 85] on icon "Search" at bounding box center [19, 88] width 12 height 12
click at [317, 32] on div "Search Companies People Add to list Find emails & mobiles 0 selected People Com…" at bounding box center [709, 275] width 904 height 551
click at [314, 57] on button "Companies" at bounding box center [317, 51] width 86 height 25
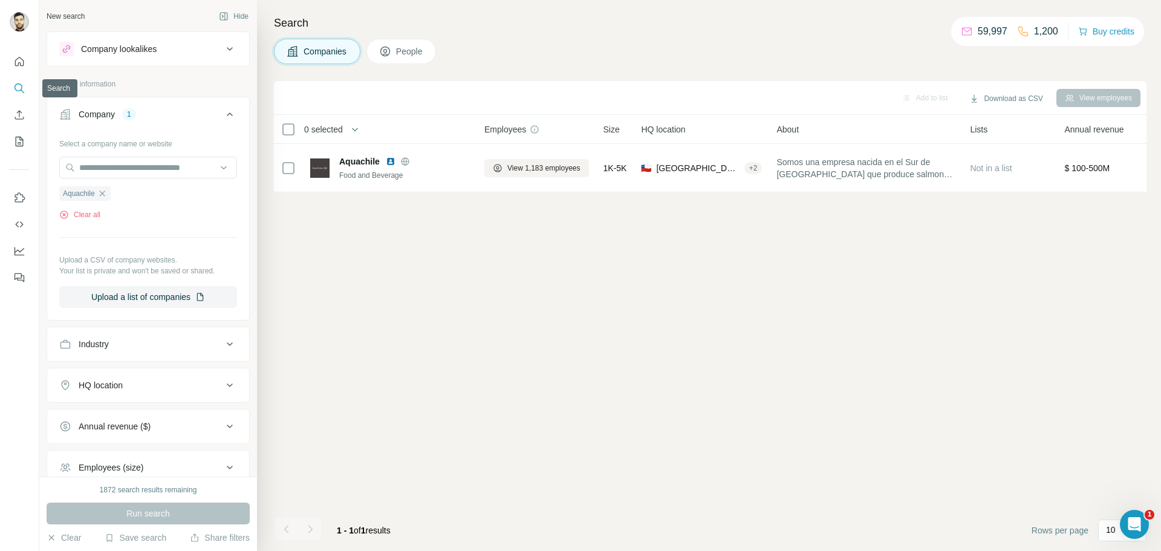
click at [11, 92] on button "Search" at bounding box center [19, 88] width 19 height 22
click at [121, 181] on div "Aquachile Clear all" at bounding box center [148, 199] width 178 height 42
click at [103, 192] on icon "button" at bounding box center [102, 194] width 10 height 10
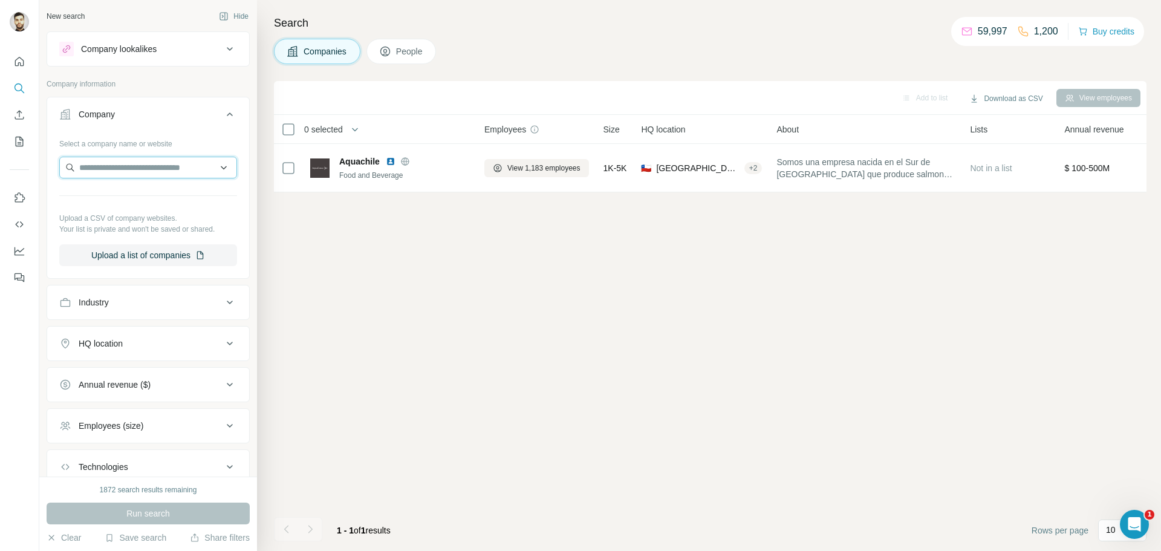
click at [135, 169] on input "text" at bounding box center [148, 168] width 178 height 22
type input "**********"
click at [117, 202] on p "[DOMAIN_NAME]" at bounding box center [123, 206] width 58 height 11
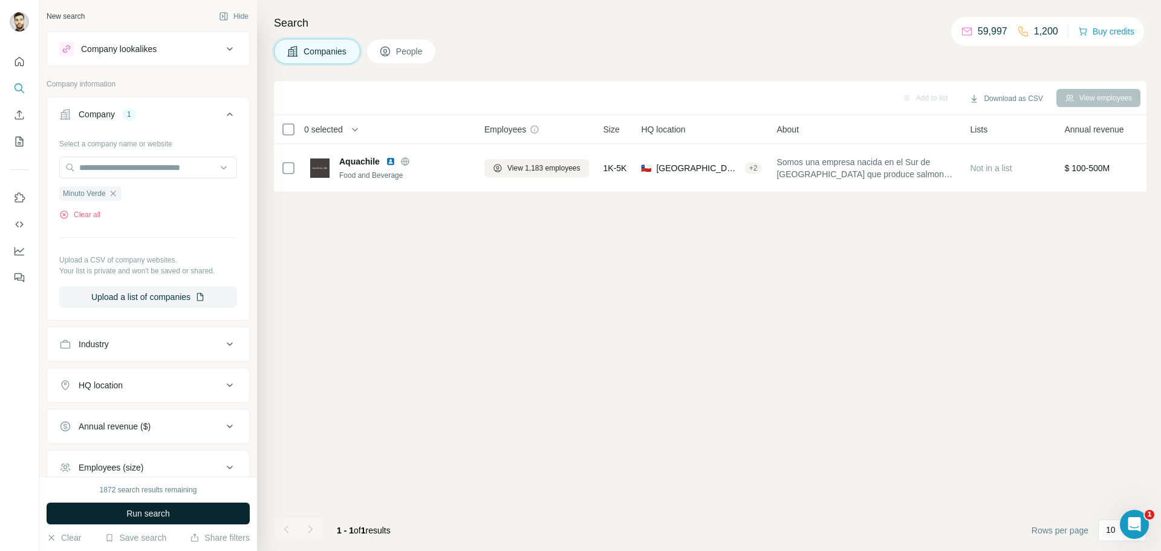
click at [180, 522] on button "Run search" at bounding box center [148, 513] width 203 height 22
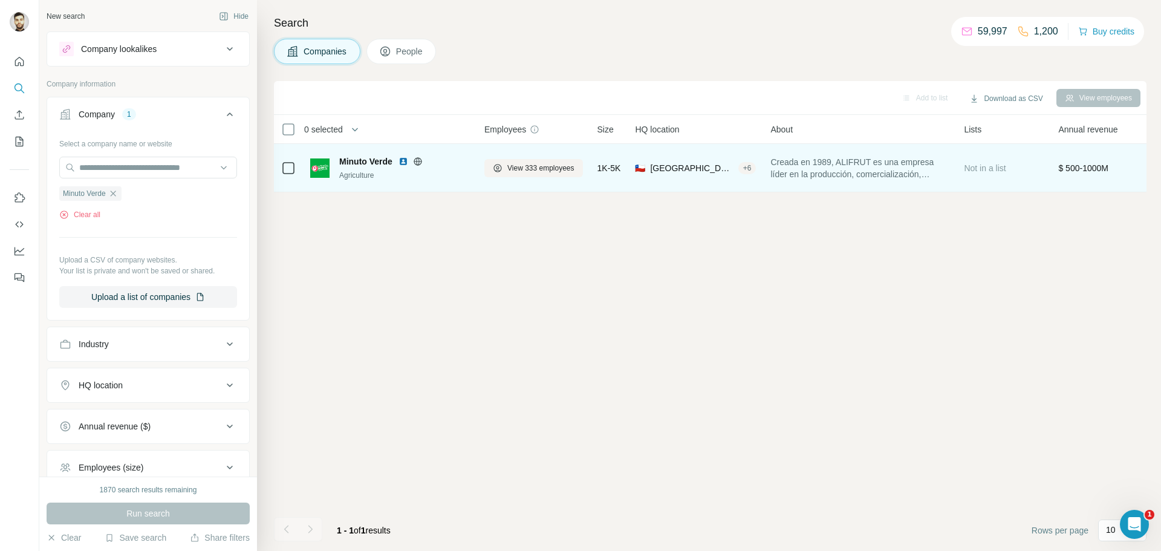
click at [364, 167] on div "Minuto Verde Agriculture" at bounding box center [404, 167] width 131 height 25
click at [543, 174] on button "View 333 employees" at bounding box center [533, 168] width 99 height 18
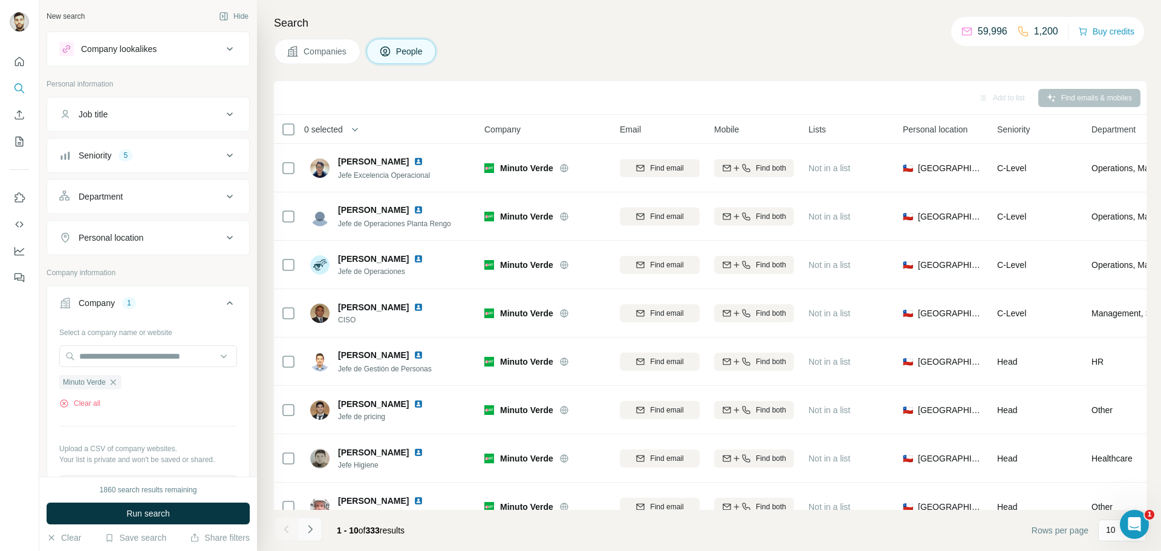
click at [310, 522] on button "Navigate to next page" at bounding box center [310, 529] width 24 height 24
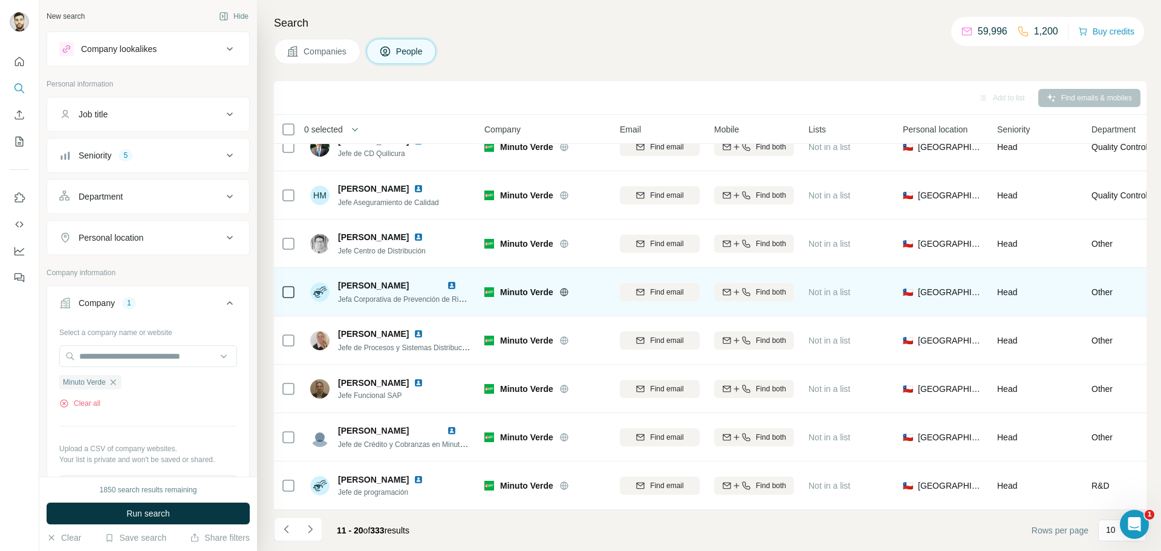
scroll to position [123, 0]
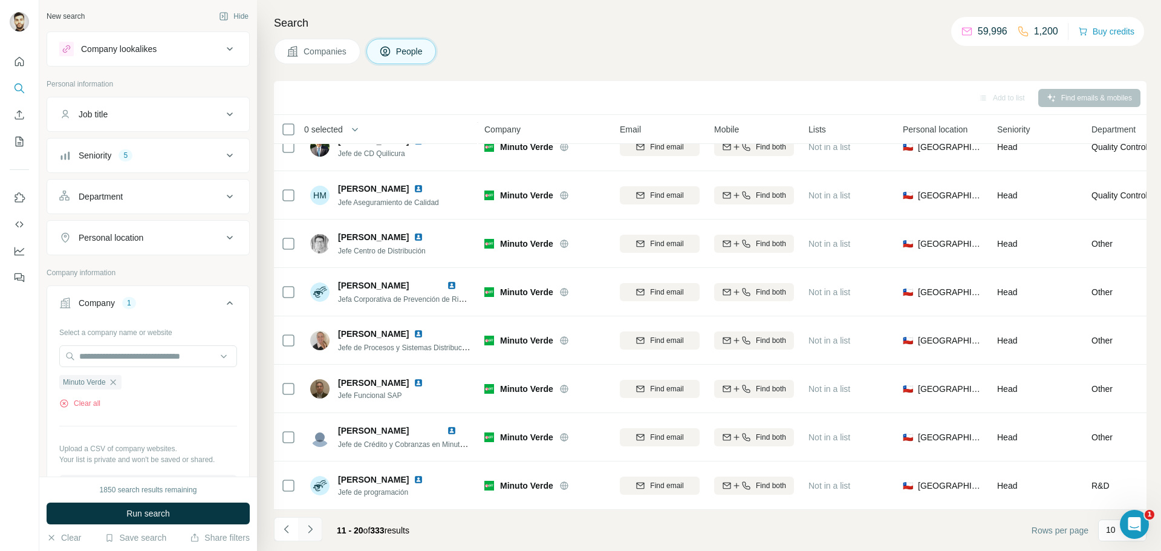
click at [304, 531] on icon "Navigate to next page" at bounding box center [310, 529] width 12 height 12
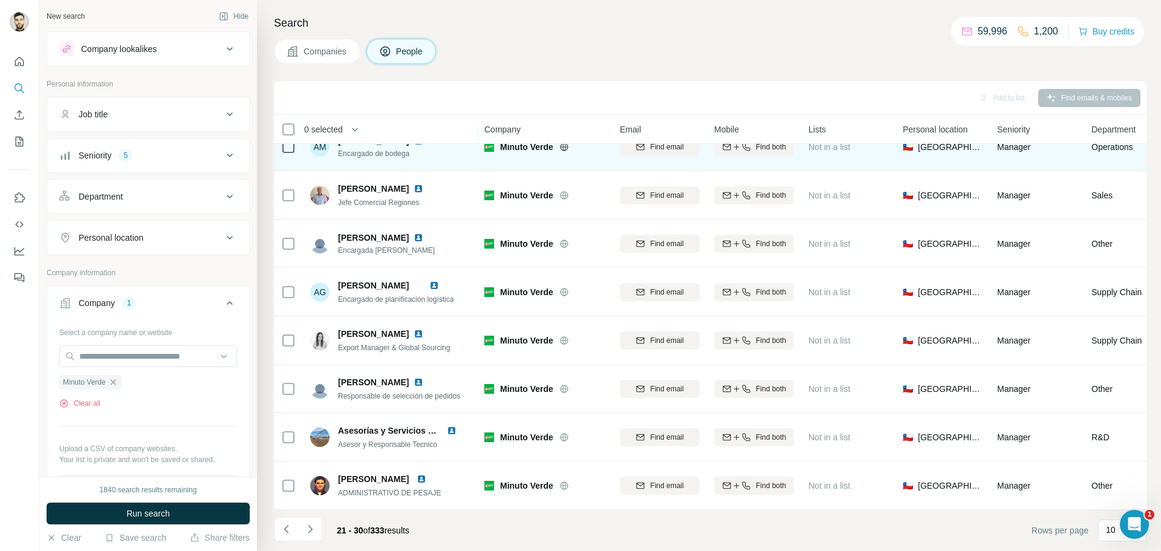
scroll to position [124, 0]
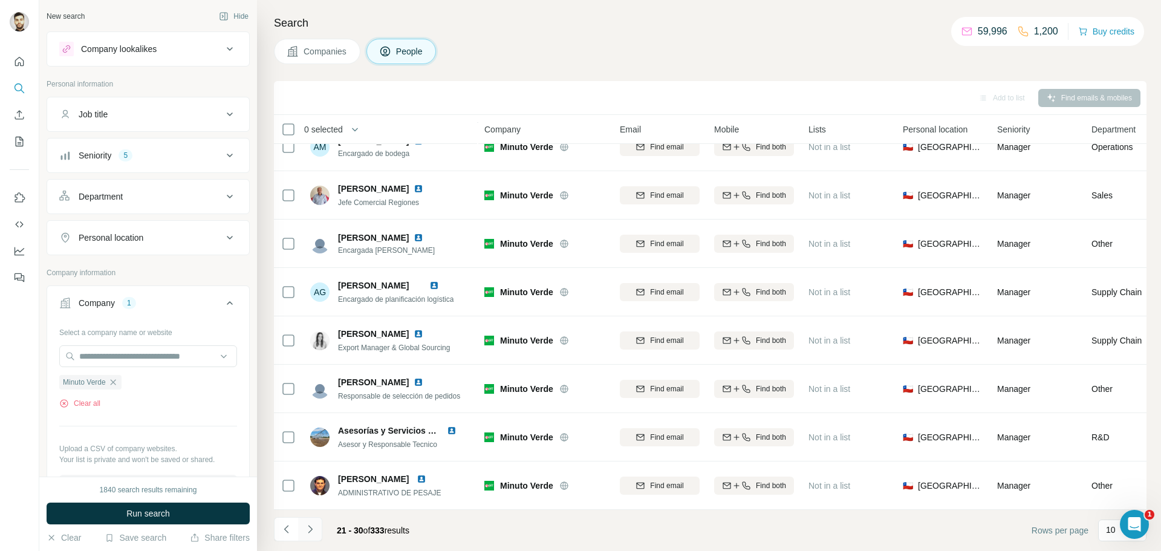
click at [306, 533] on icon "Navigate to next page" at bounding box center [310, 529] width 12 height 12
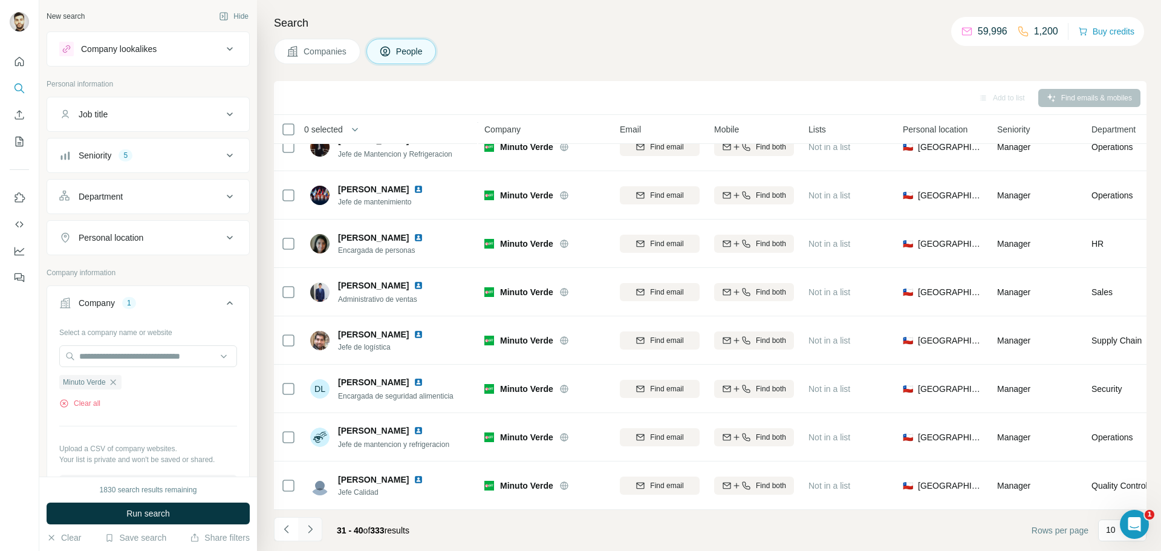
click at [309, 534] on icon "Navigate to next page" at bounding box center [310, 529] width 12 height 12
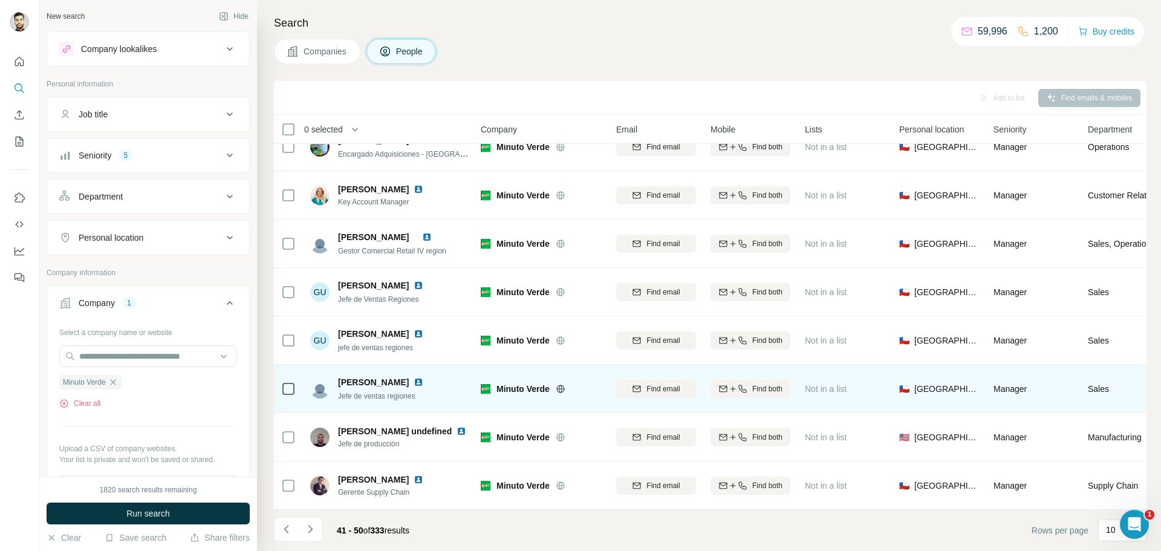
scroll to position [124, 4]
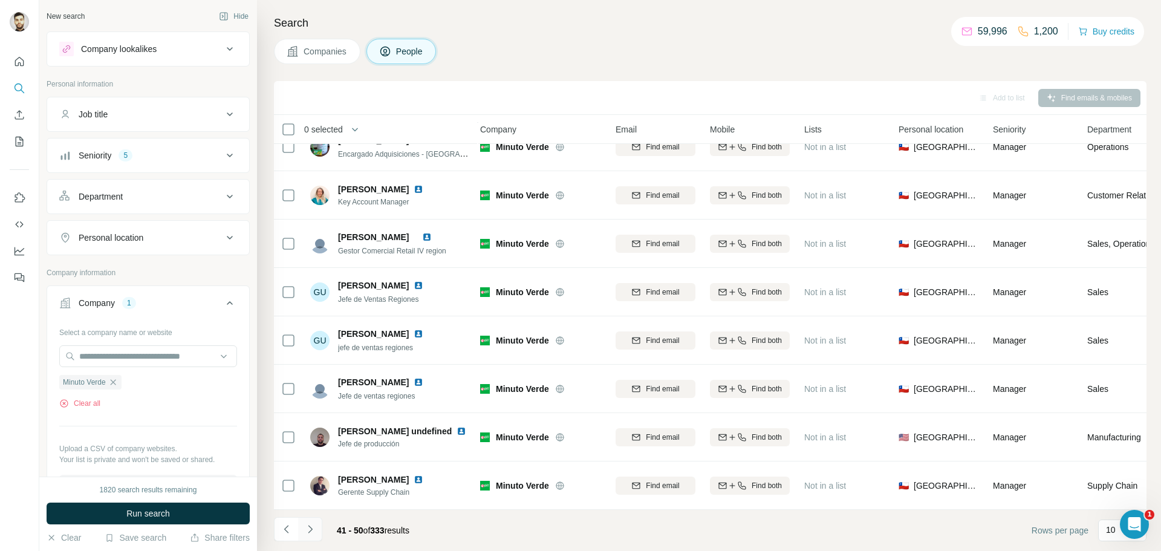
click at [305, 534] on icon "Navigate to next page" at bounding box center [310, 529] width 12 height 12
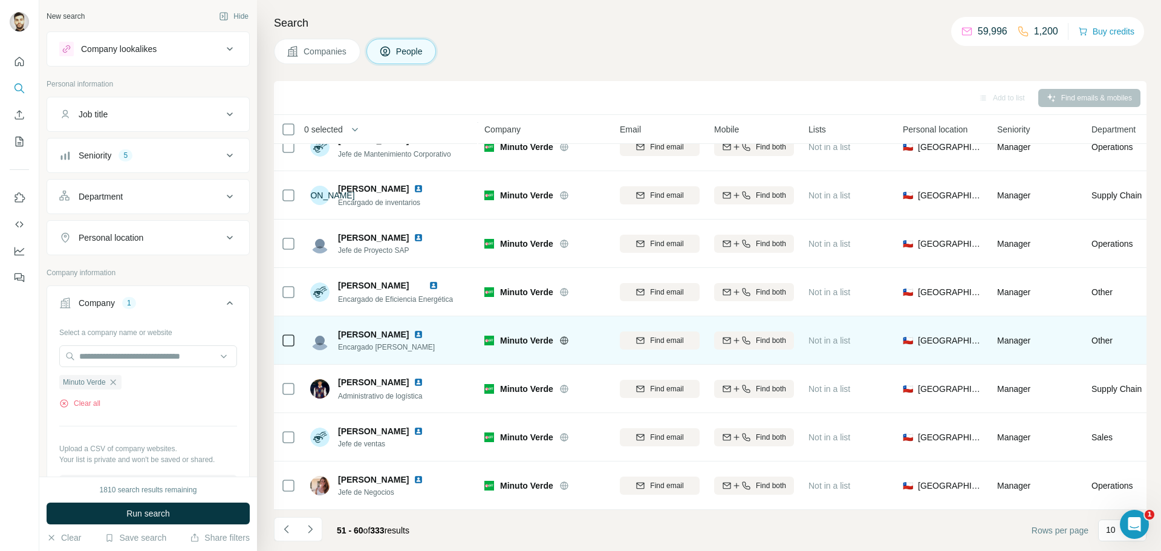
scroll to position [124, 0]
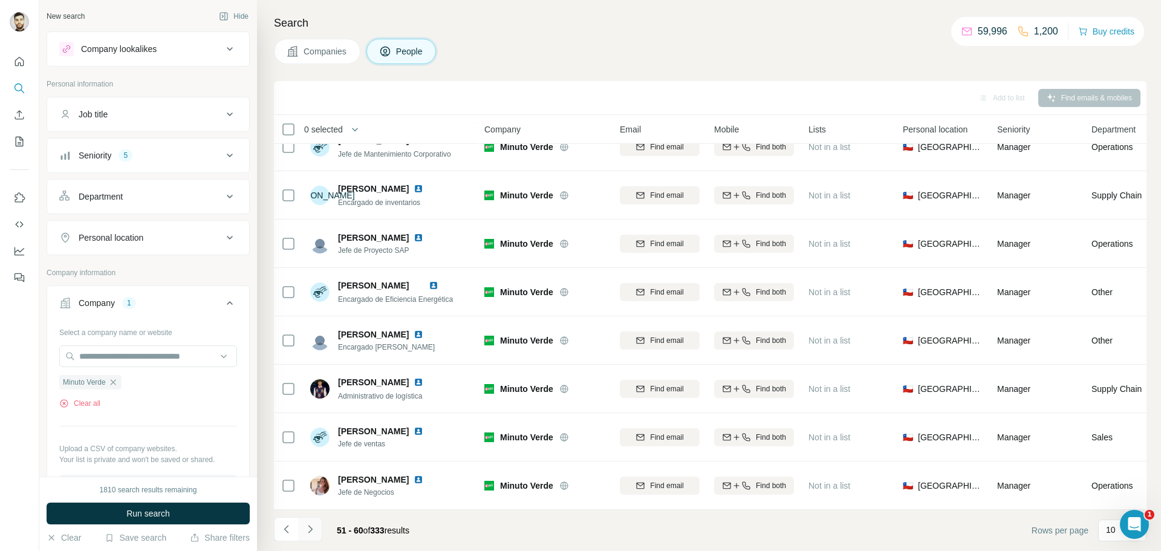
click at [317, 530] on button "Navigate to next page" at bounding box center [310, 529] width 24 height 24
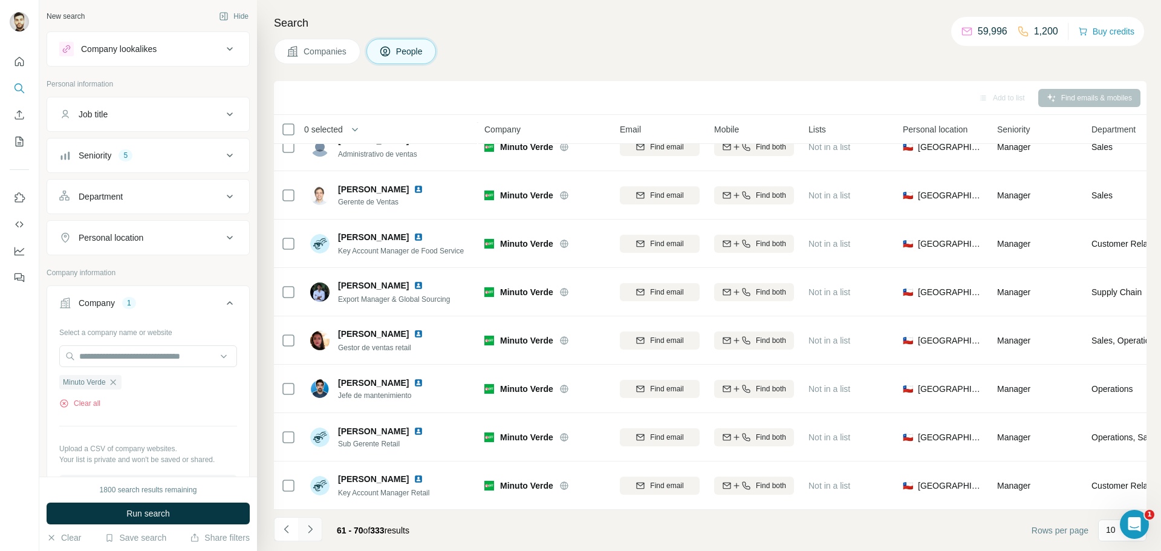
click at [314, 530] on icon "Navigate to next page" at bounding box center [310, 529] width 12 height 12
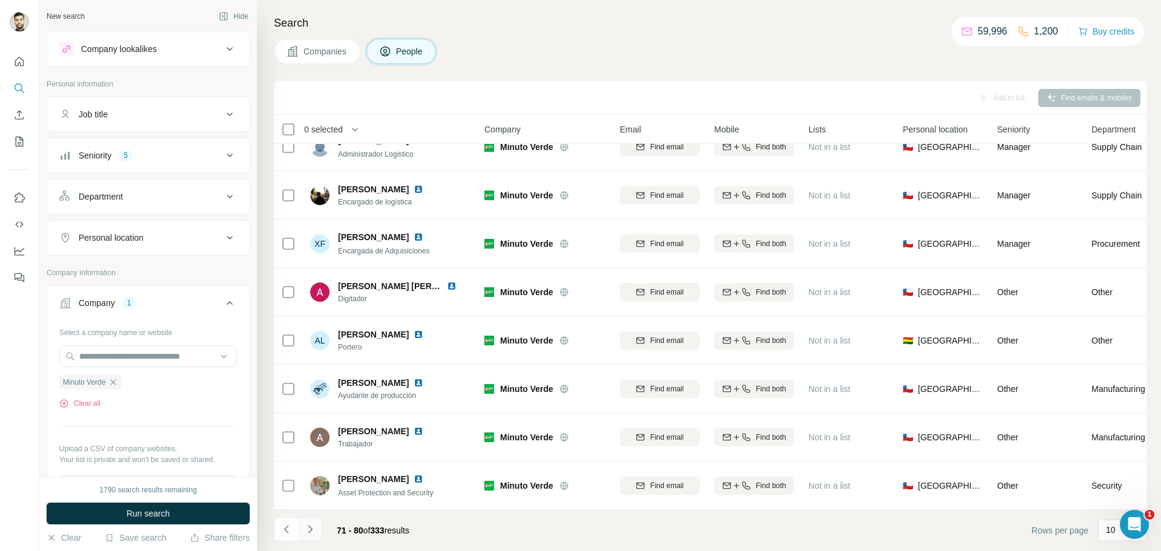
click at [308, 534] on icon "Navigate to next page" at bounding box center [310, 529] width 12 height 12
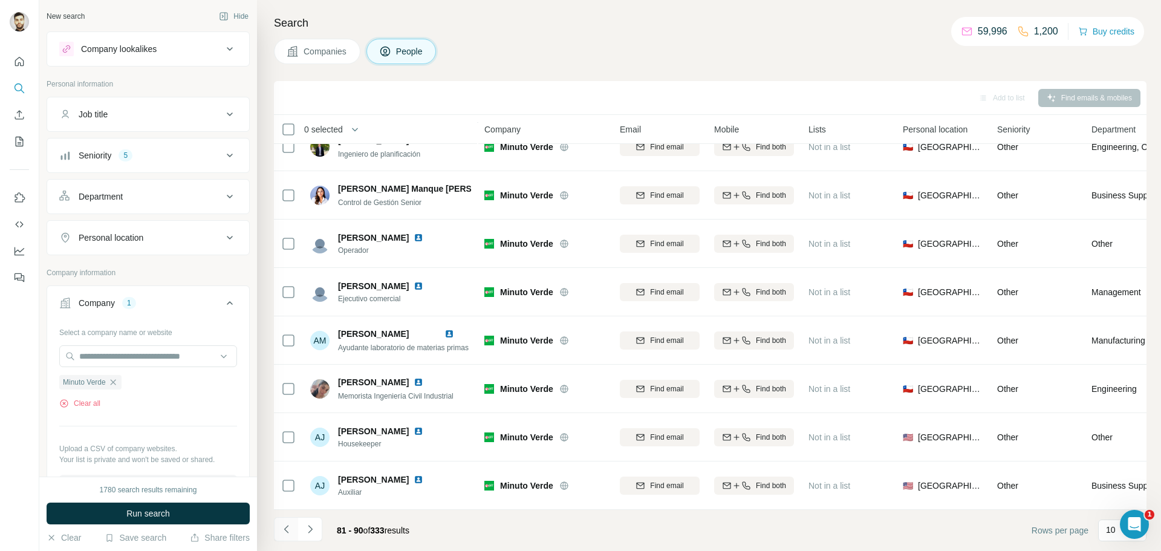
click at [280, 537] on button "Navigate to previous page" at bounding box center [286, 529] width 24 height 24
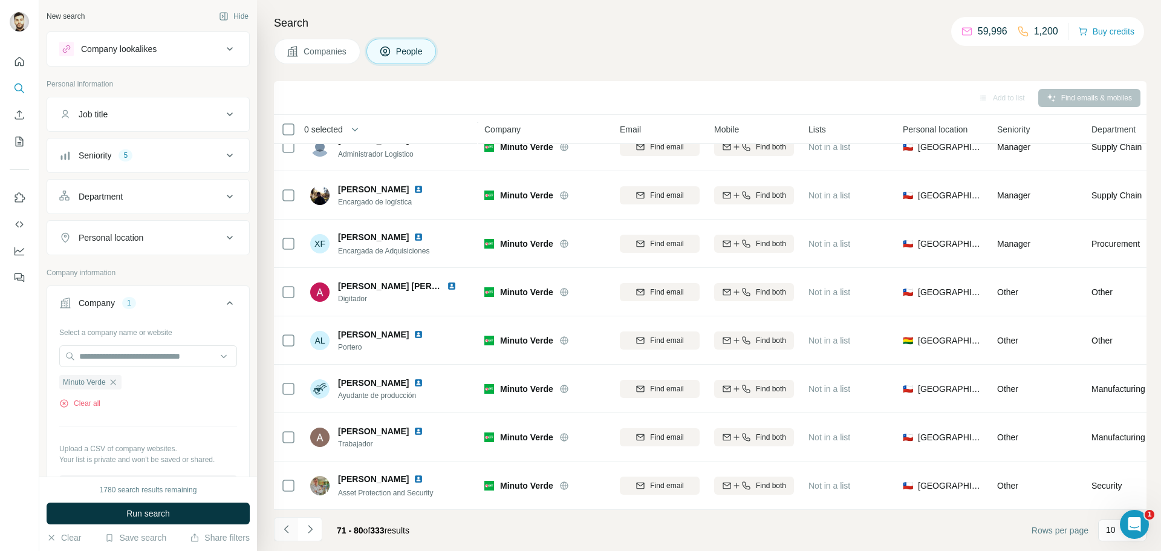
click at [280, 537] on button "Navigate to previous page" at bounding box center [286, 529] width 24 height 24
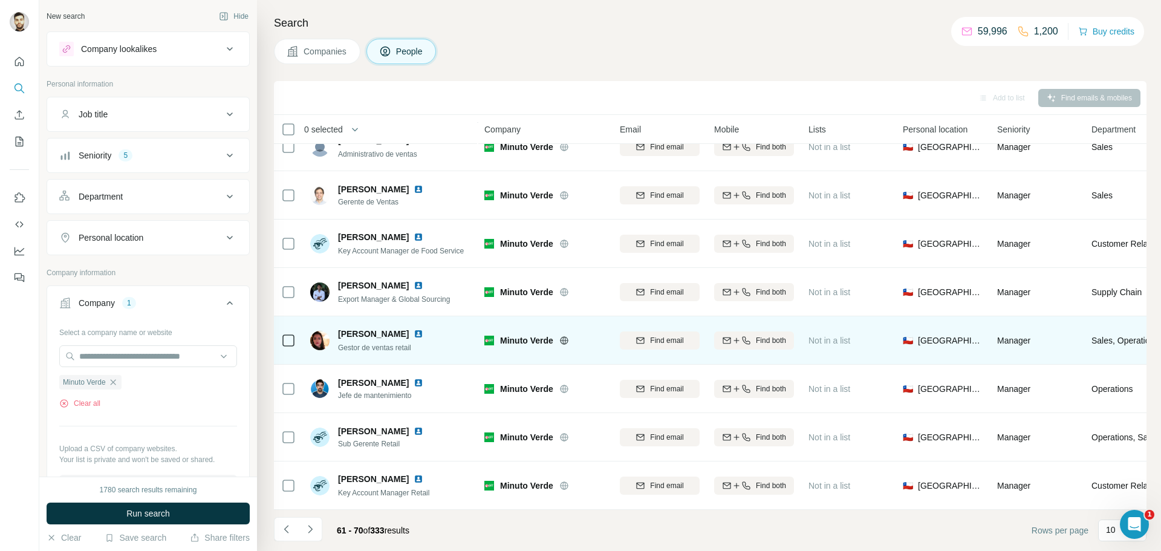
scroll to position [0, 0]
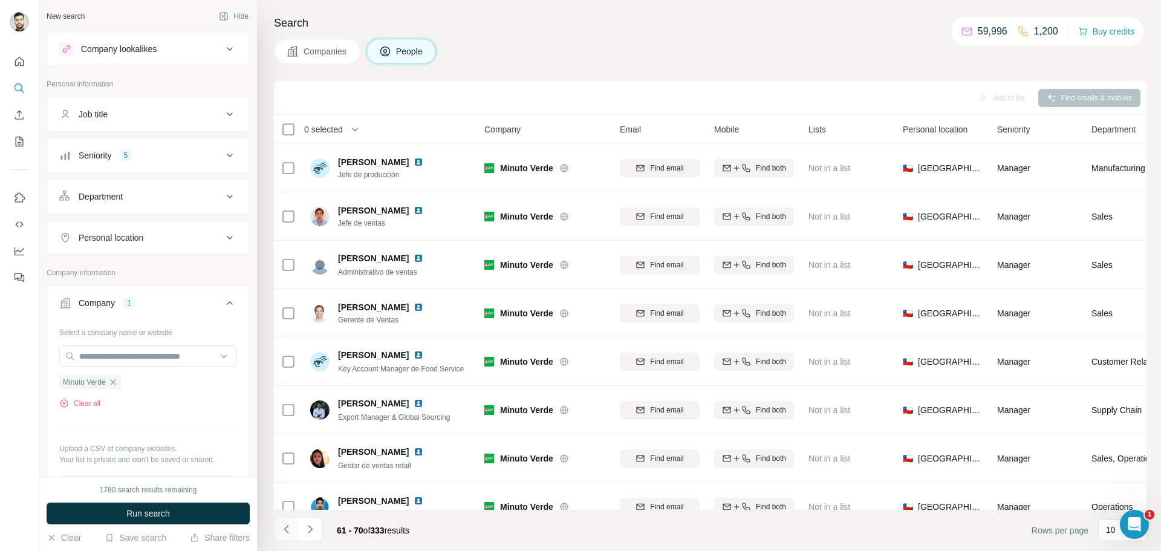
click at [285, 526] on icon "Navigate to previous page" at bounding box center [286, 529] width 12 height 12
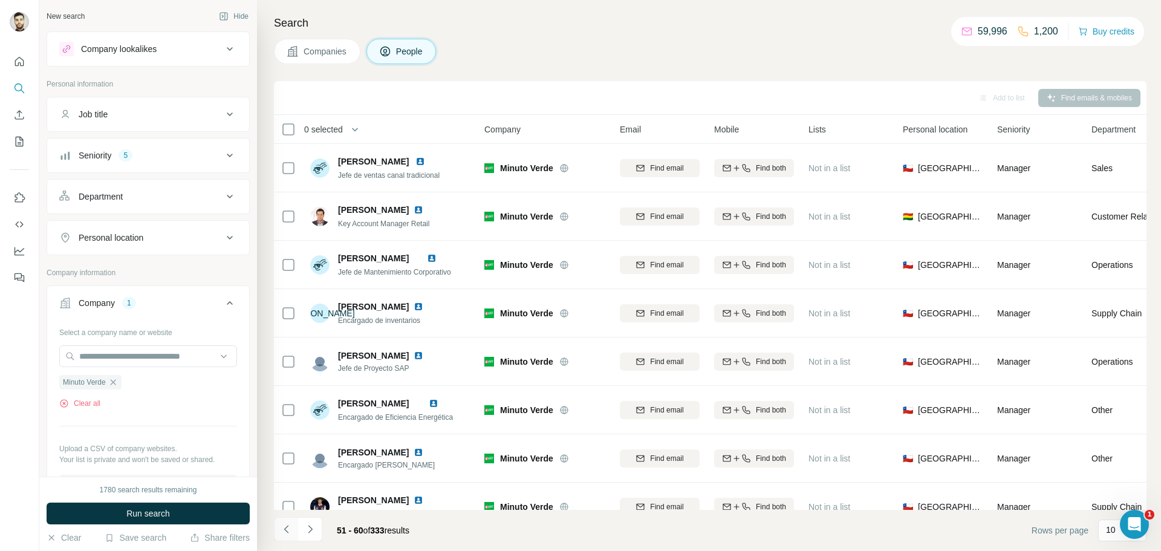
click at [285, 526] on icon "Navigate to previous page" at bounding box center [286, 529] width 12 height 12
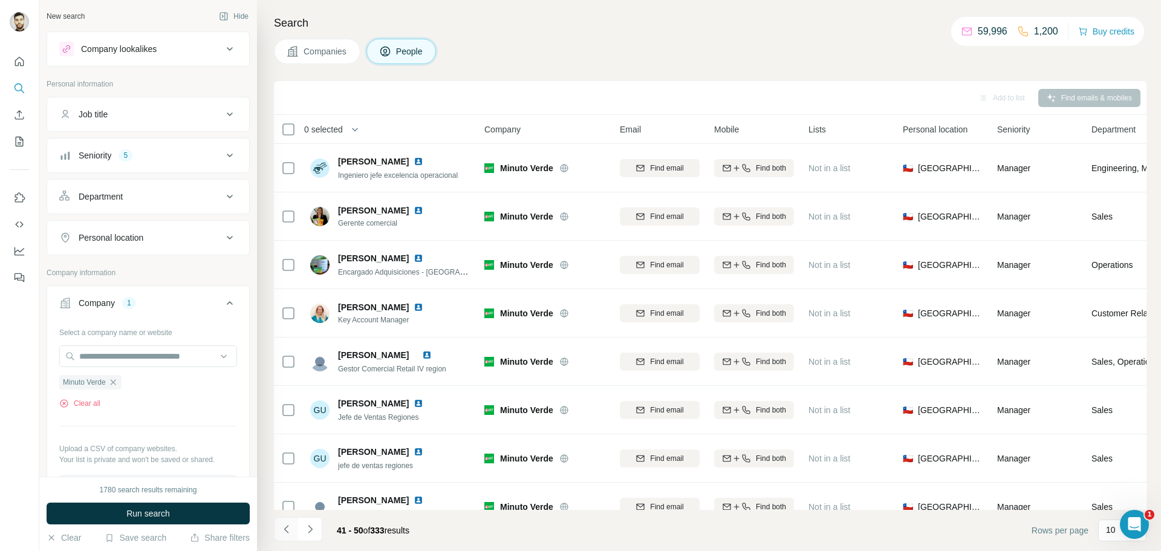
click at [289, 534] on icon "Navigate to previous page" at bounding box center [286, 529] width 12 height 12
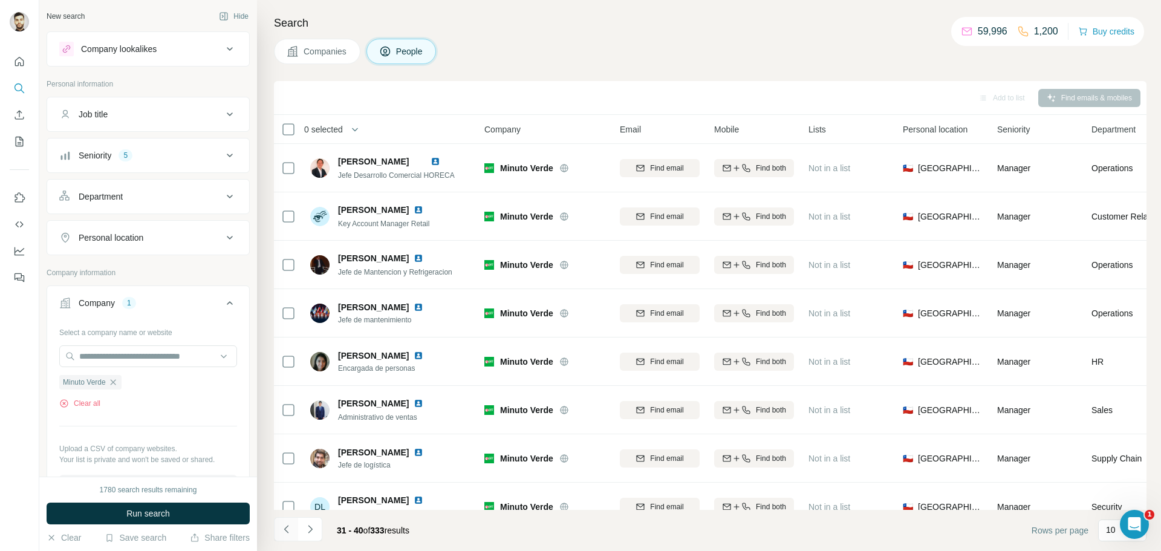
click at [280, 533] on icon "Navigate to previous page" at bounding box center [286, 529] width 12 height 12
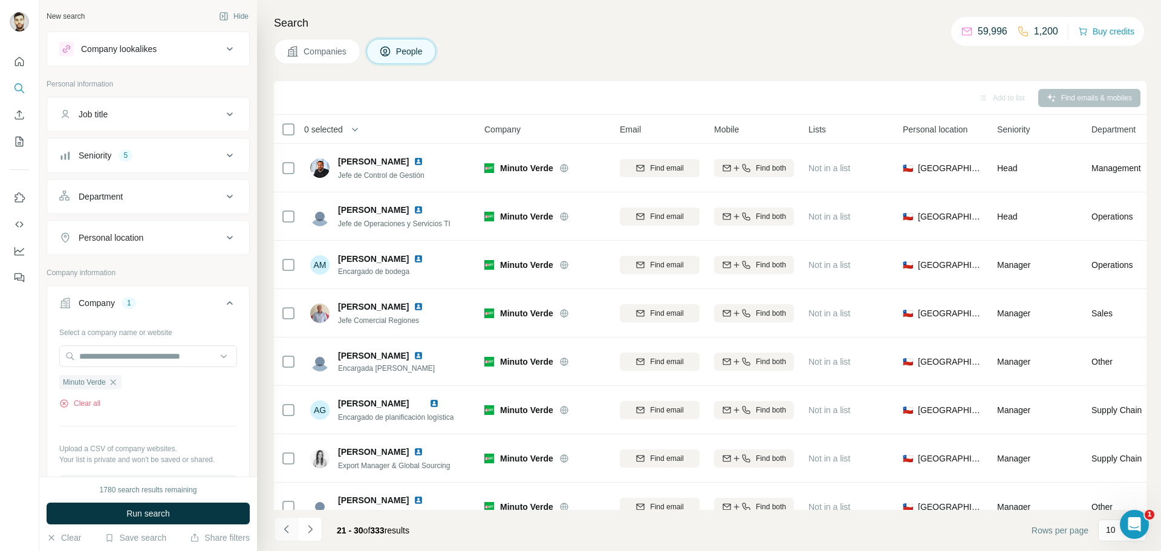
click at [280, 533] on icon "Navigate to previous page" at bounding box center [286, 529] width 12 height 12
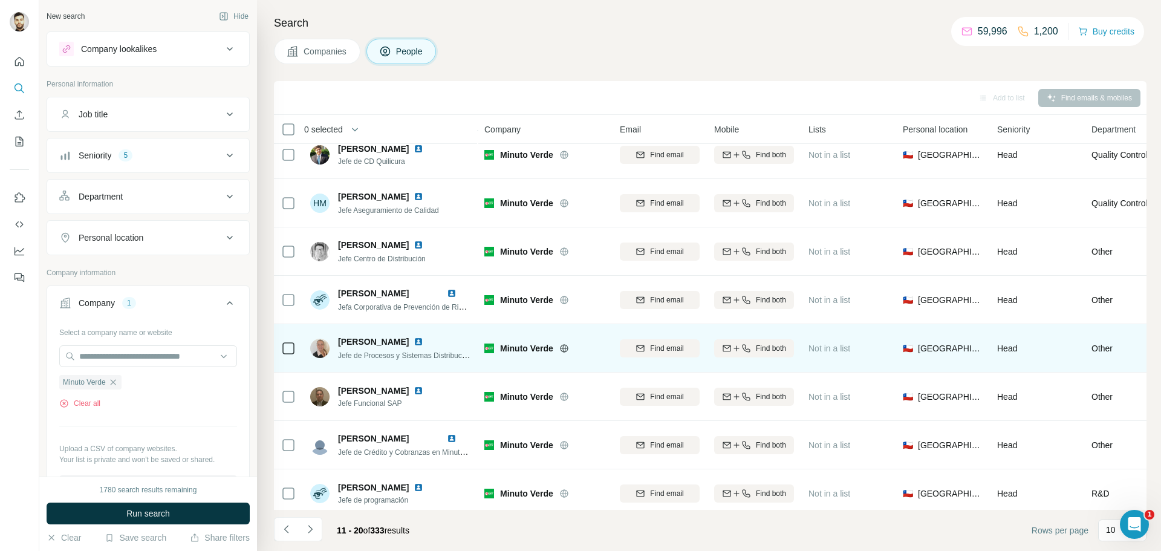
scroll to position [124, 0]
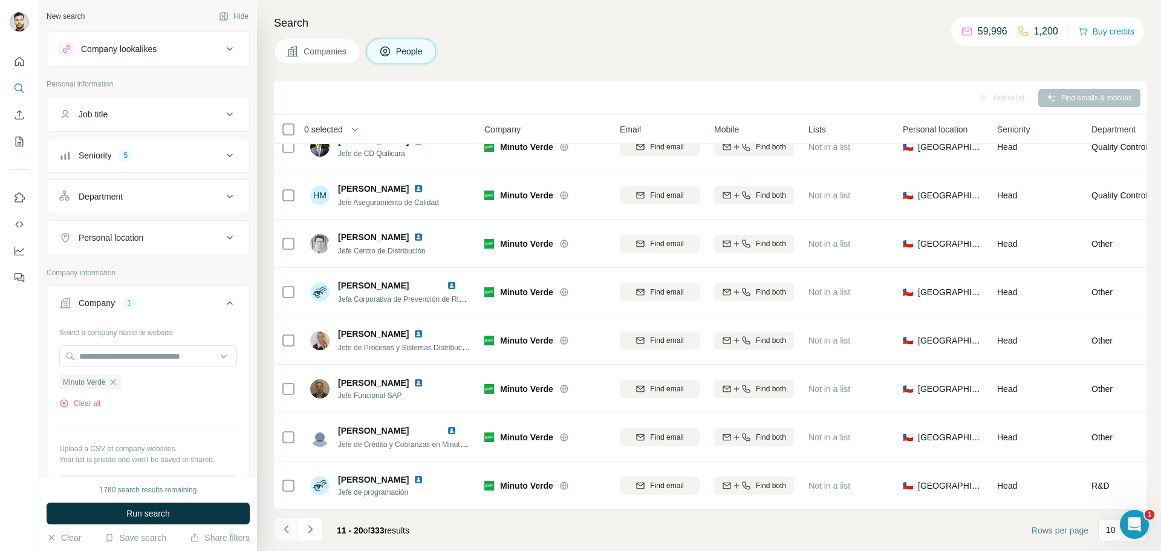
click at [282, 525] on icon "Navigate to previous page" at bounding box center [286, 529] width 12 height 12
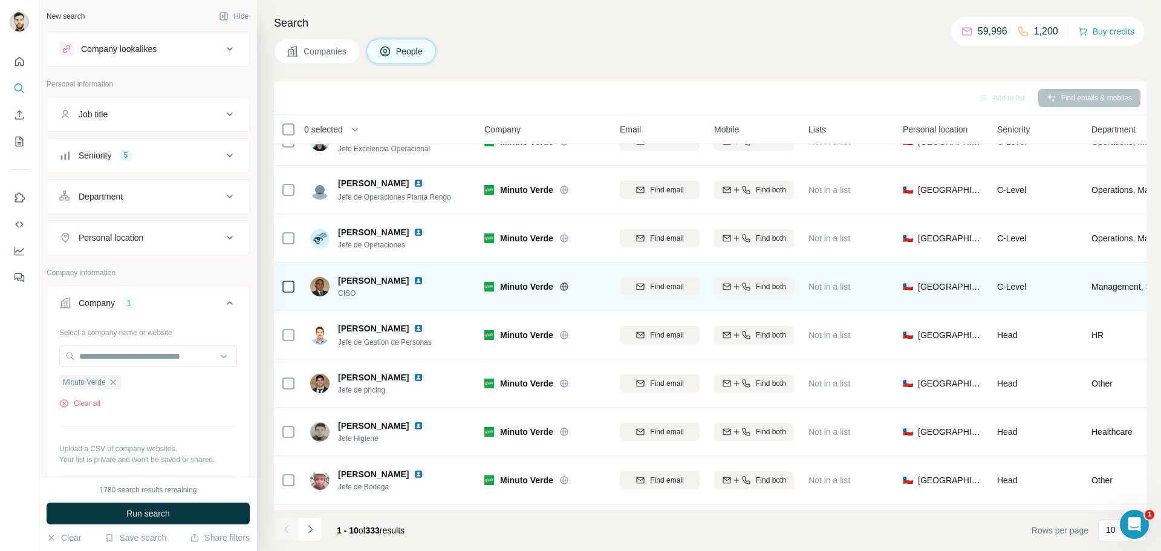
scroll to position [27, 0]
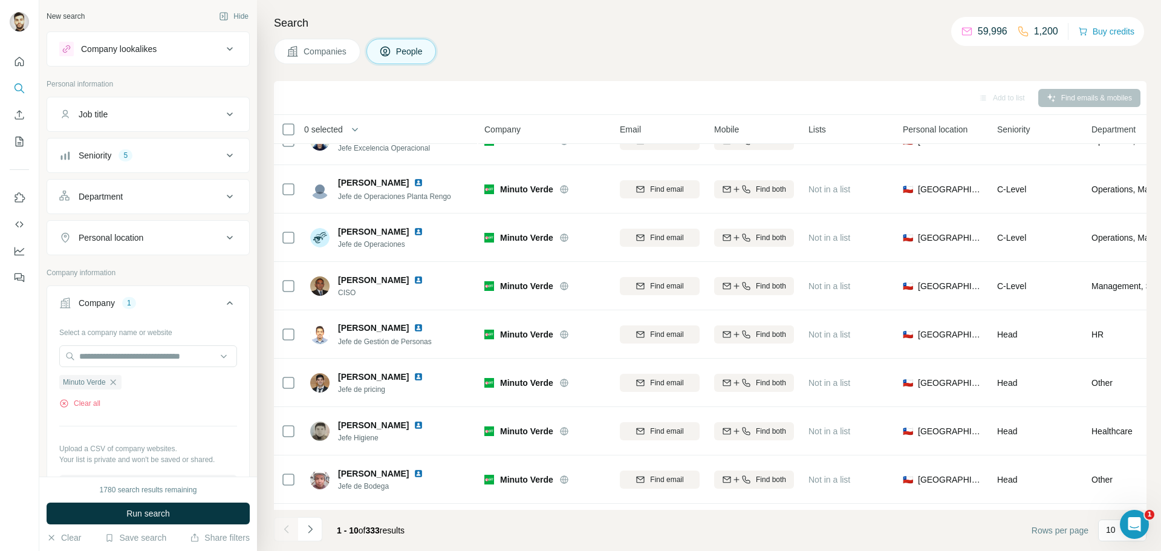
click at [293, 526] on div at bounding box center [286, 529] width 24 height 24
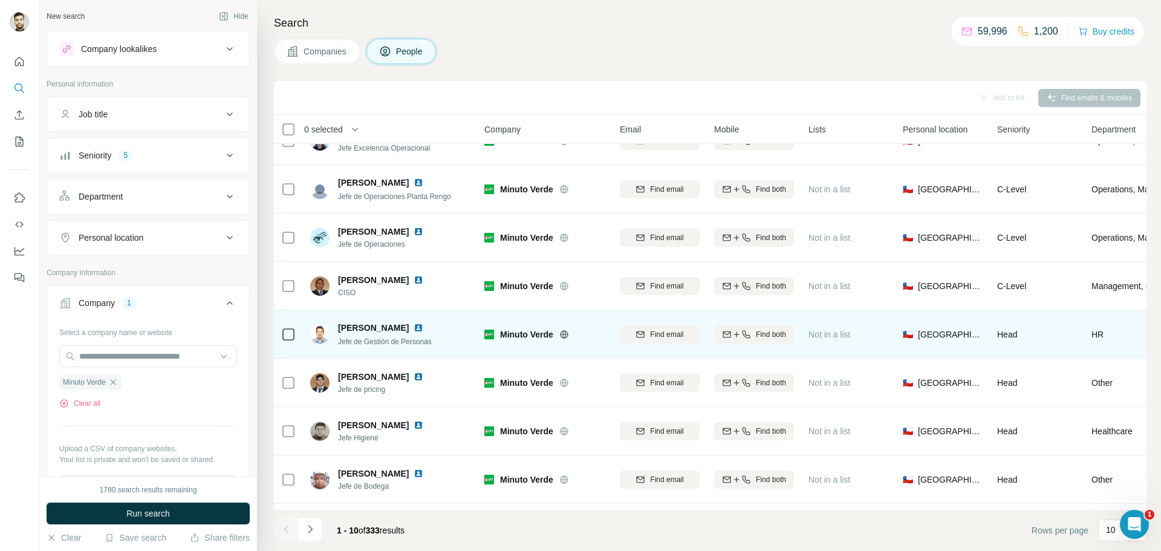
scroll to position [0, 0]
